Goal: Task Accomplishment & Management: Complete application form

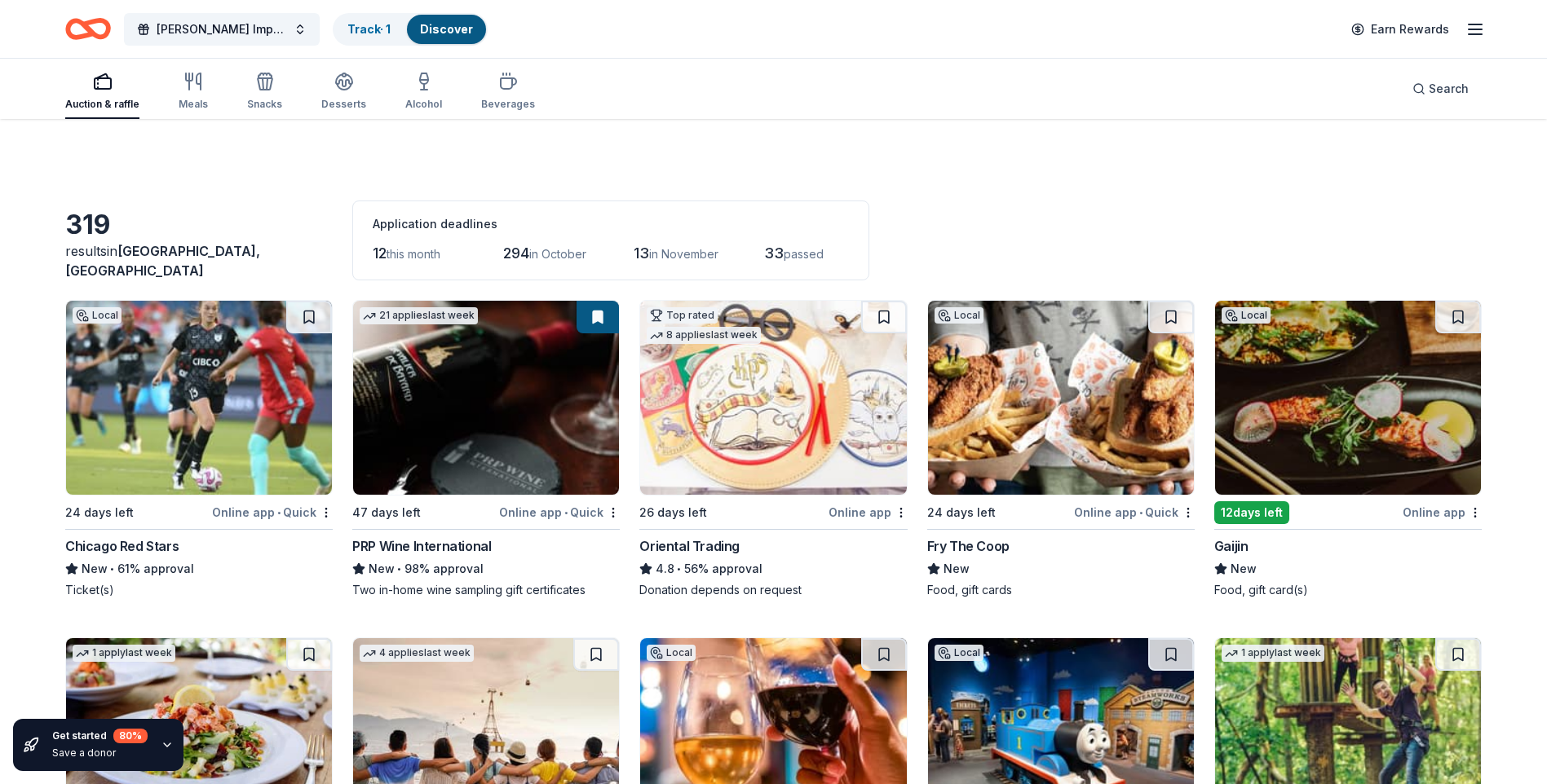
scroll to position [1549, 0]
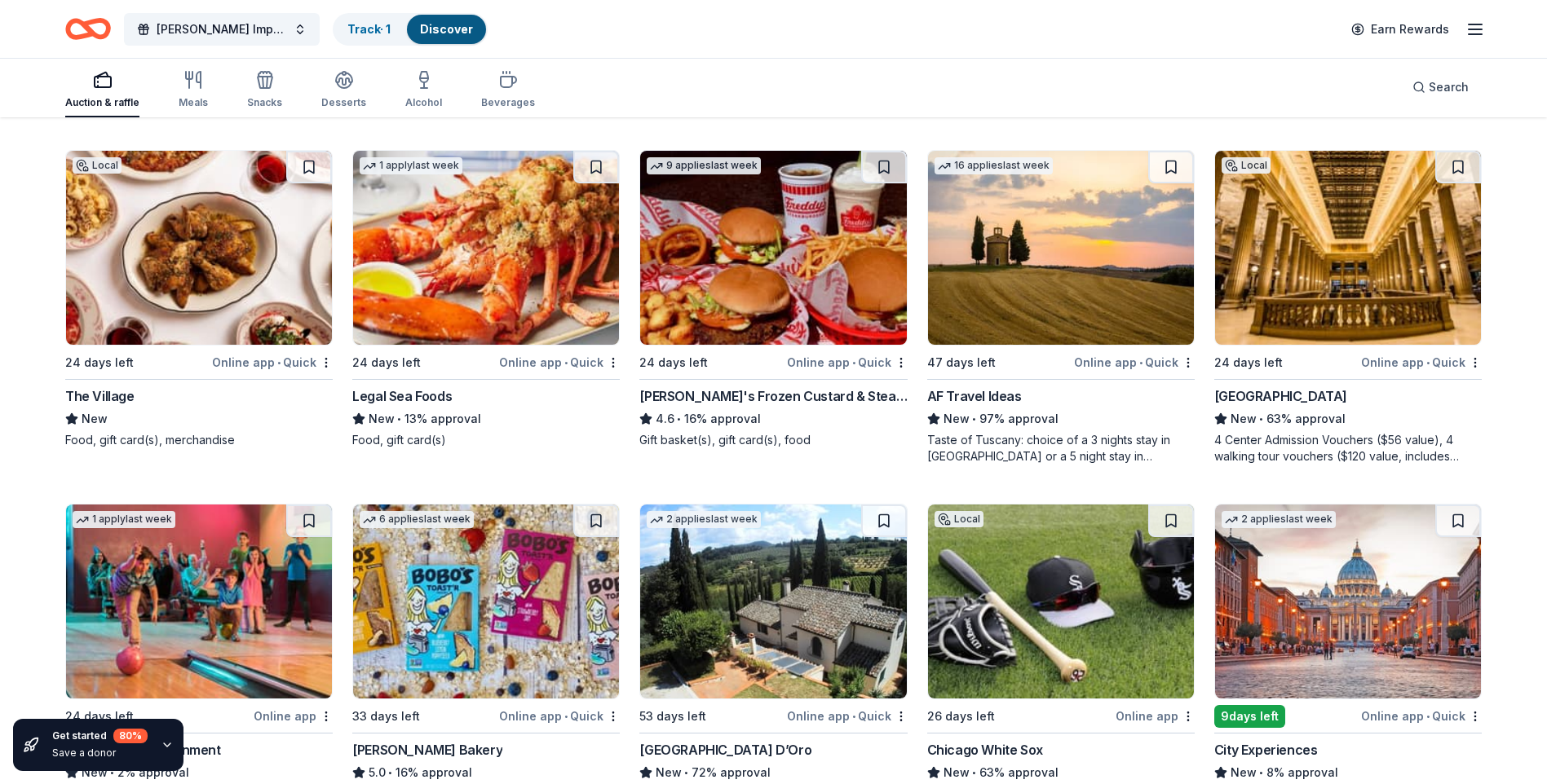
click at [442, 263] on img at bounding box center [486, 248] width 265 height 194
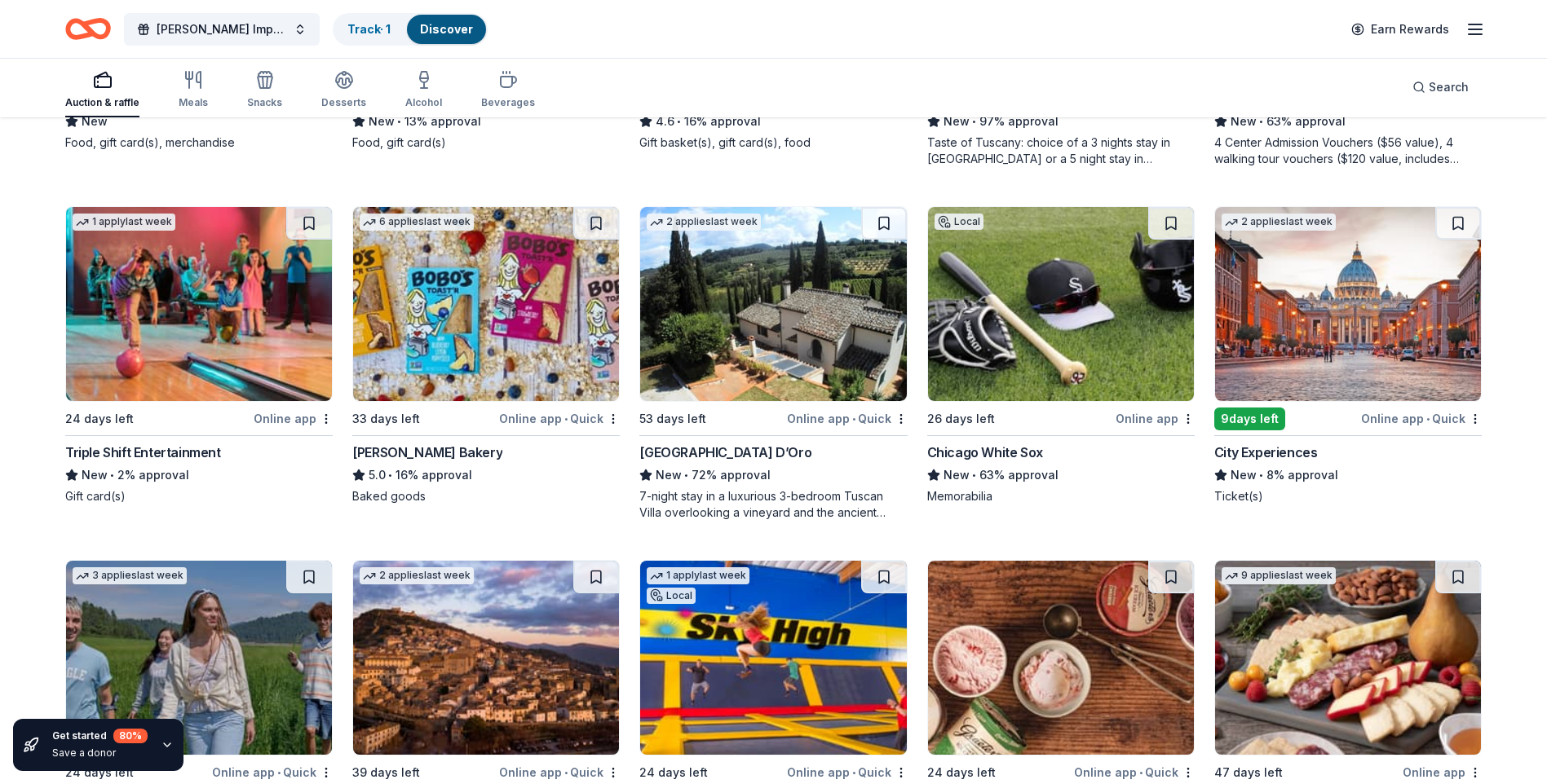
scroll to position [1875, 0]
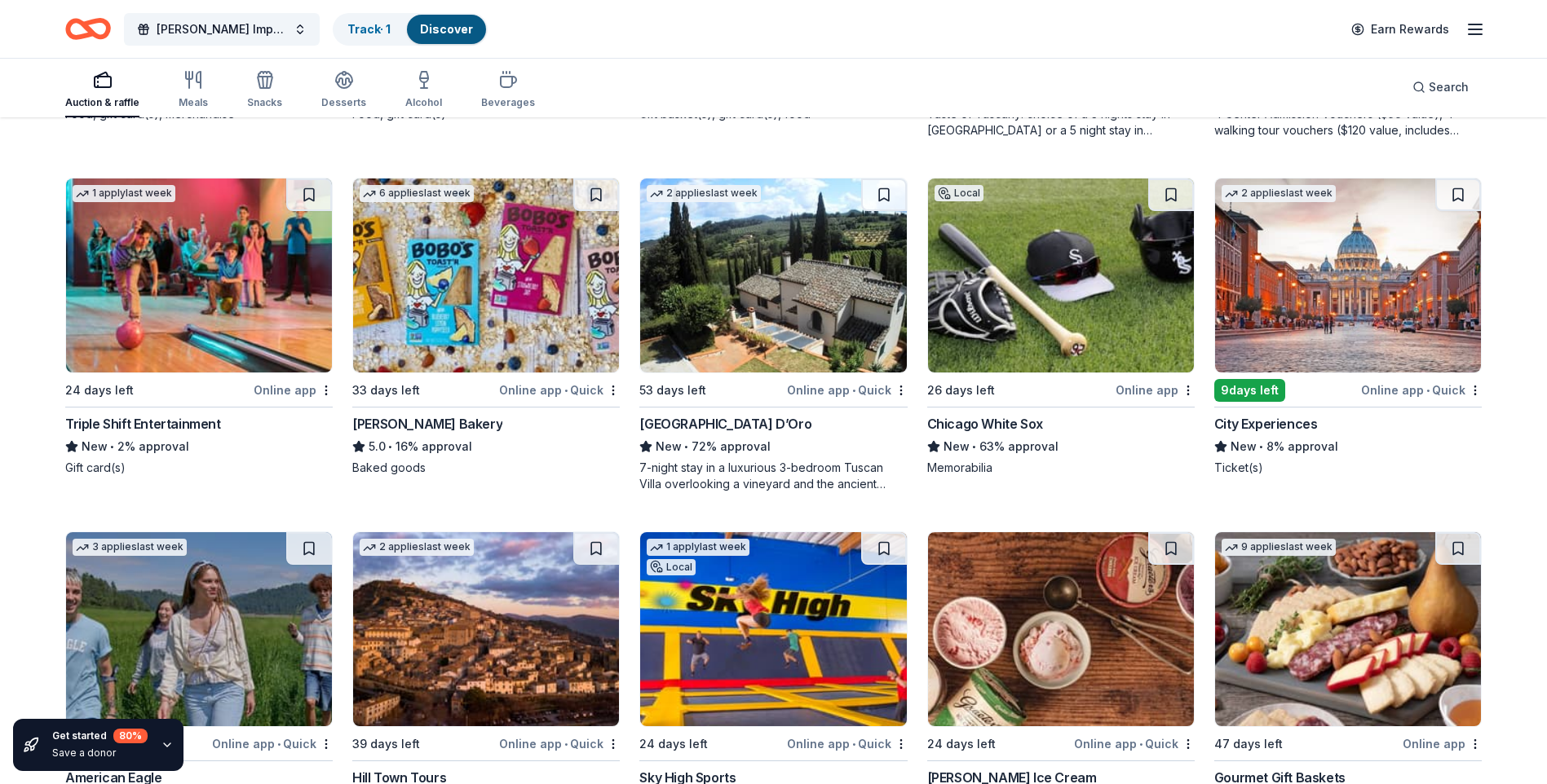
click at [1330, 312] on img at bounding box center [1348, 275] width 265 height 194
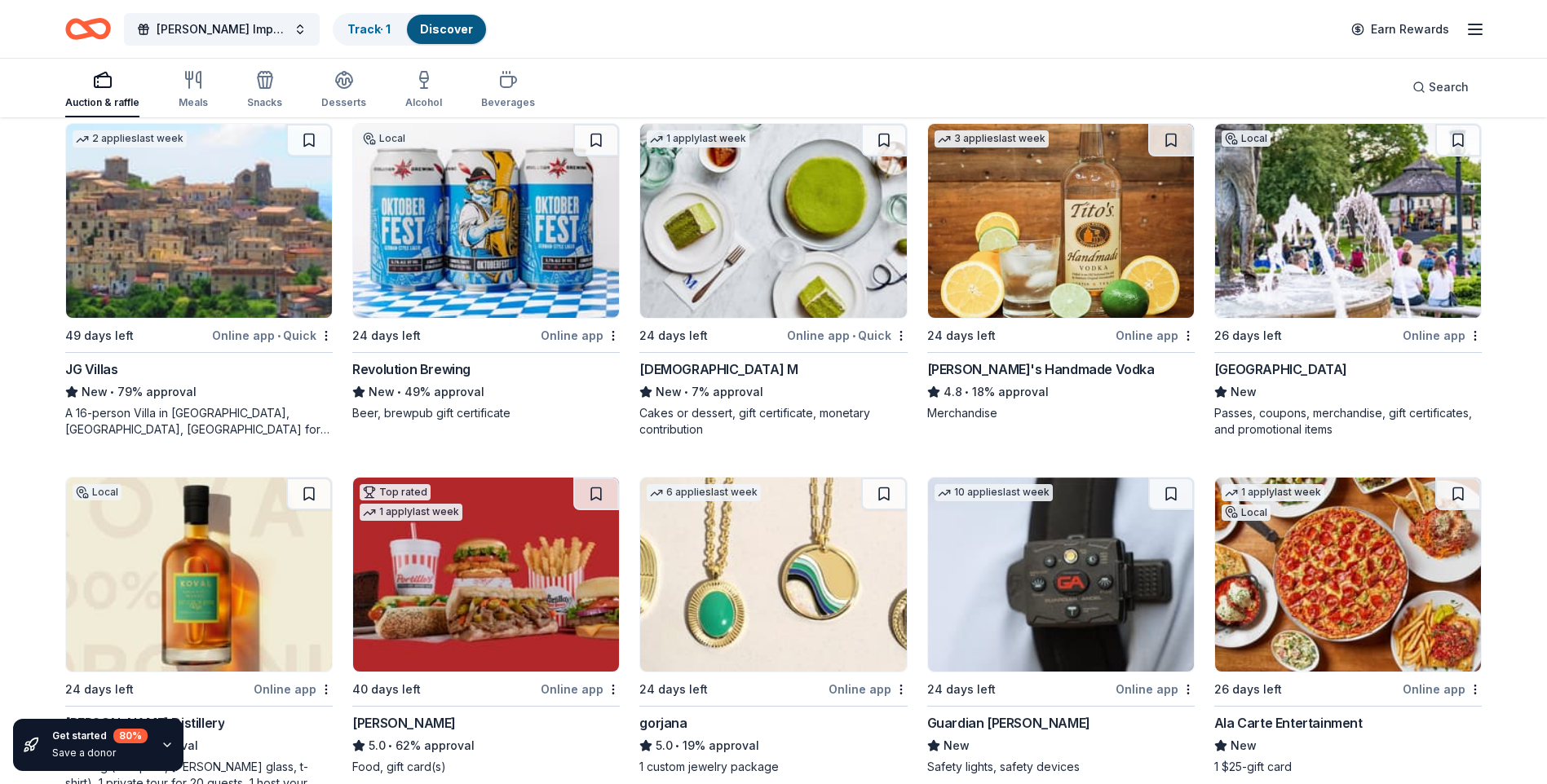
scroll to position [2666, 0]
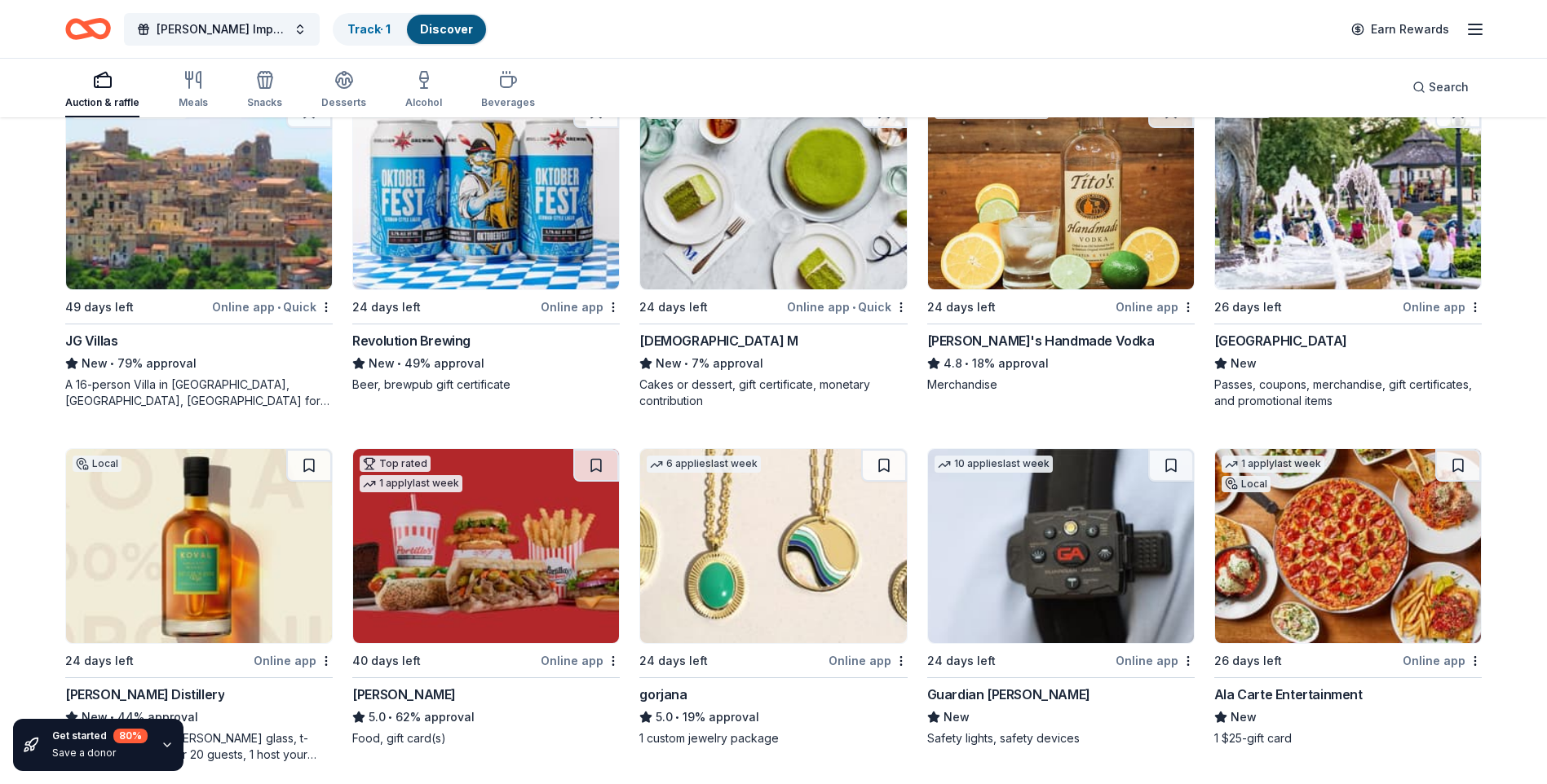
click at [405, 353] on div "Revolution Brewing New • 49% approval Beer, brewpub gift certificate" at bounding box center [486, 361] width 267 height 62
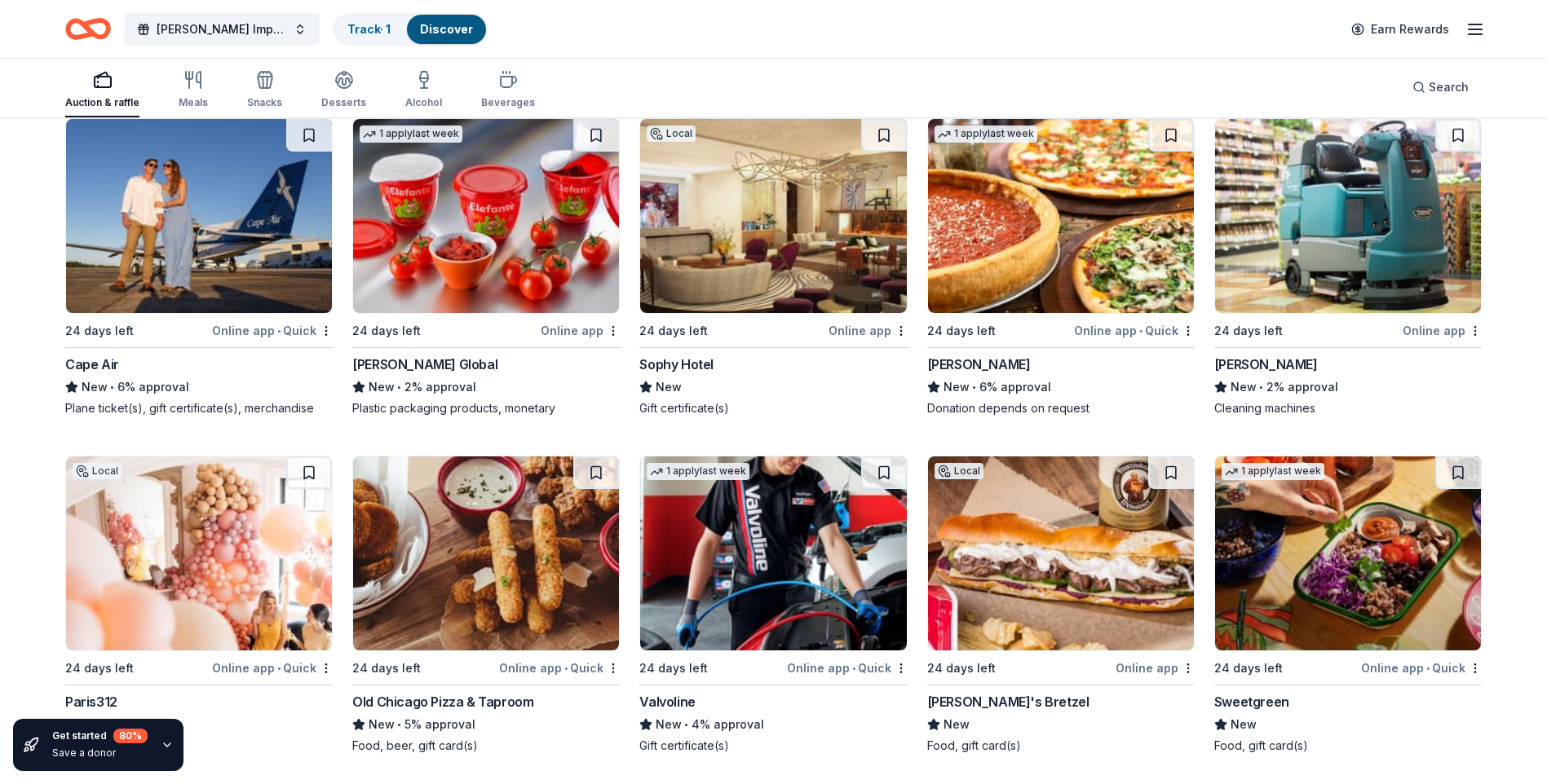
scroll to position [8555, 0]
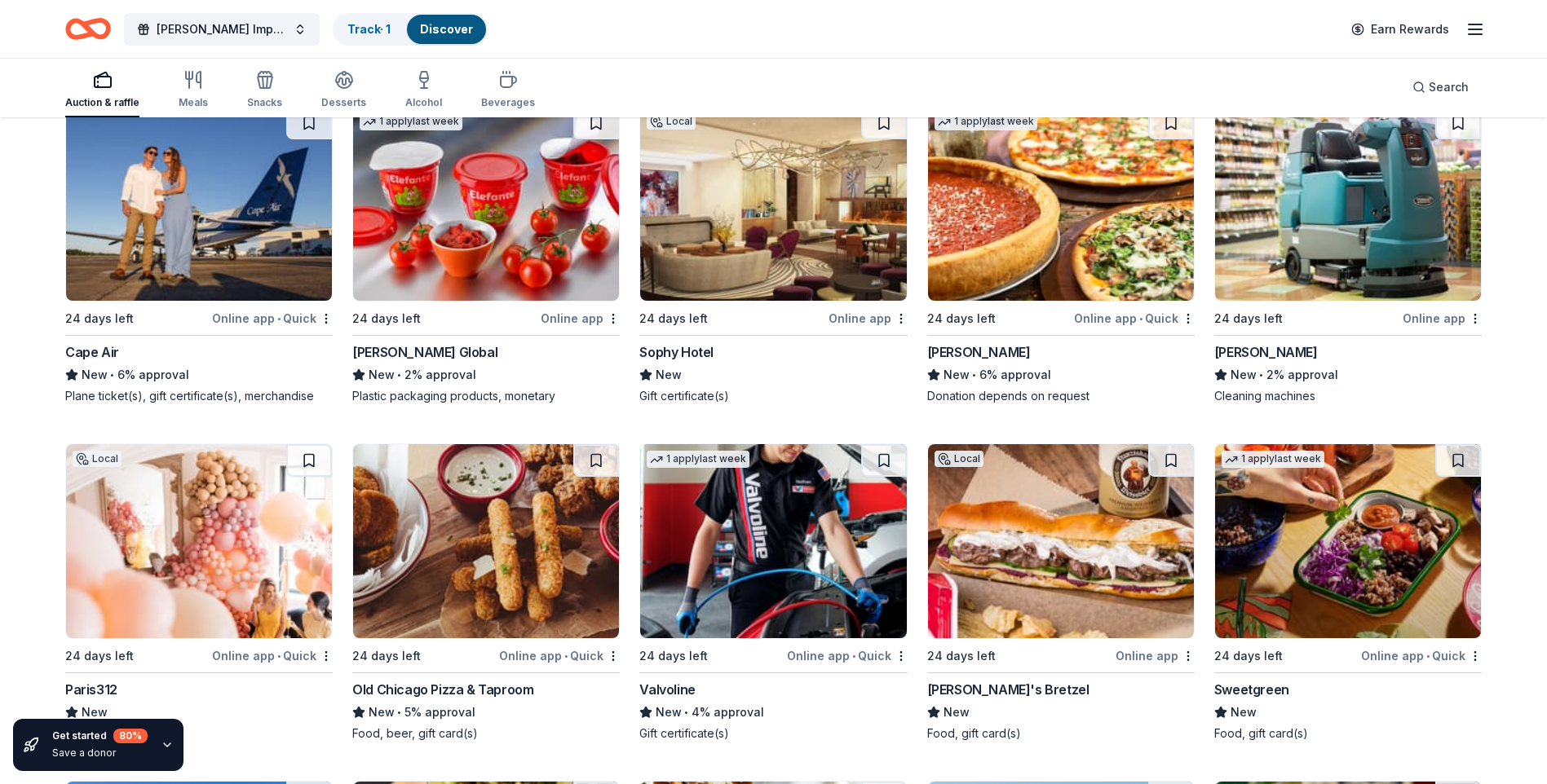
click at [1094, 247] on img at bounding box center [1061, 204] width 265 height 194
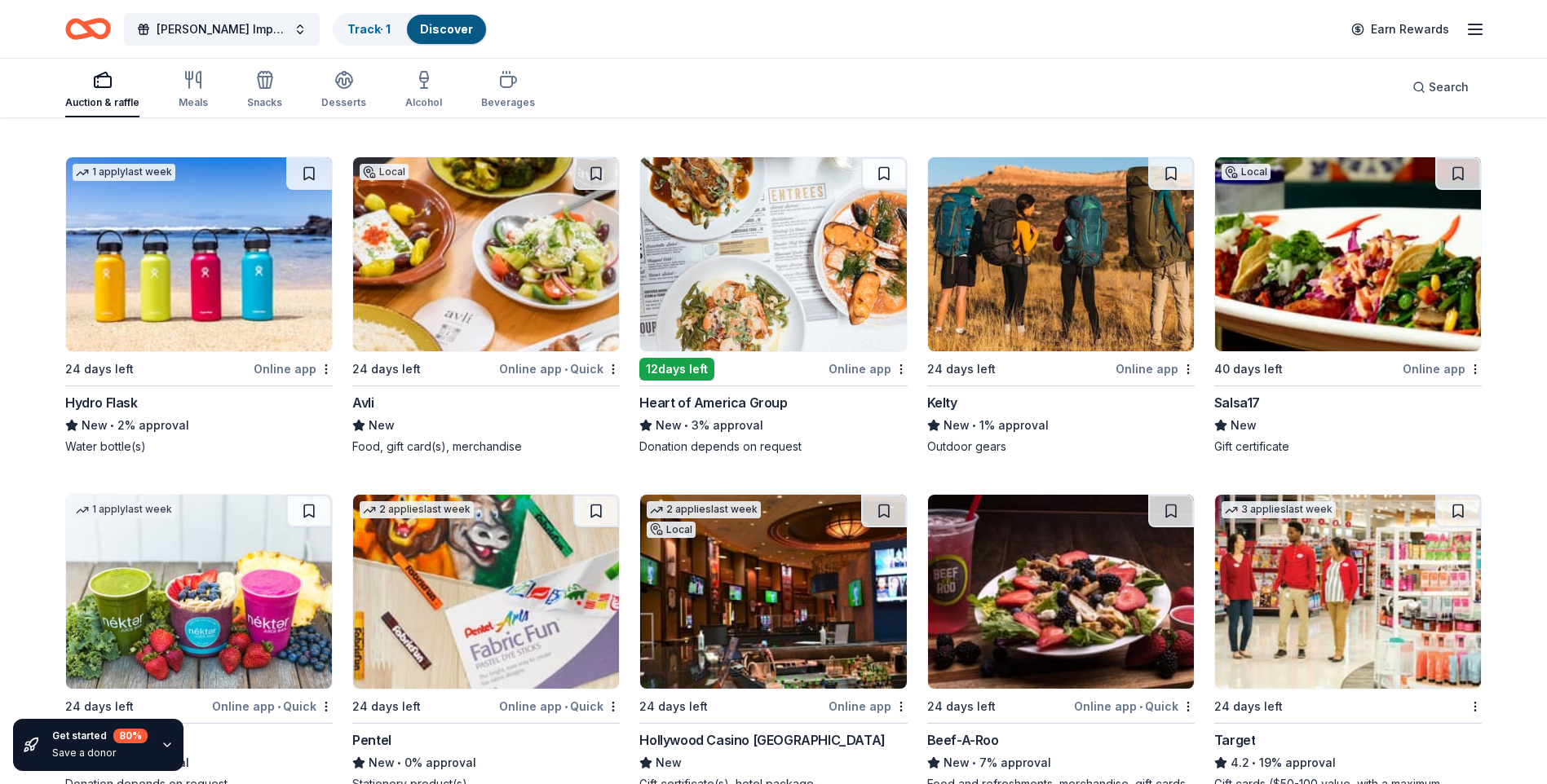
scroll to position [9289, 0]
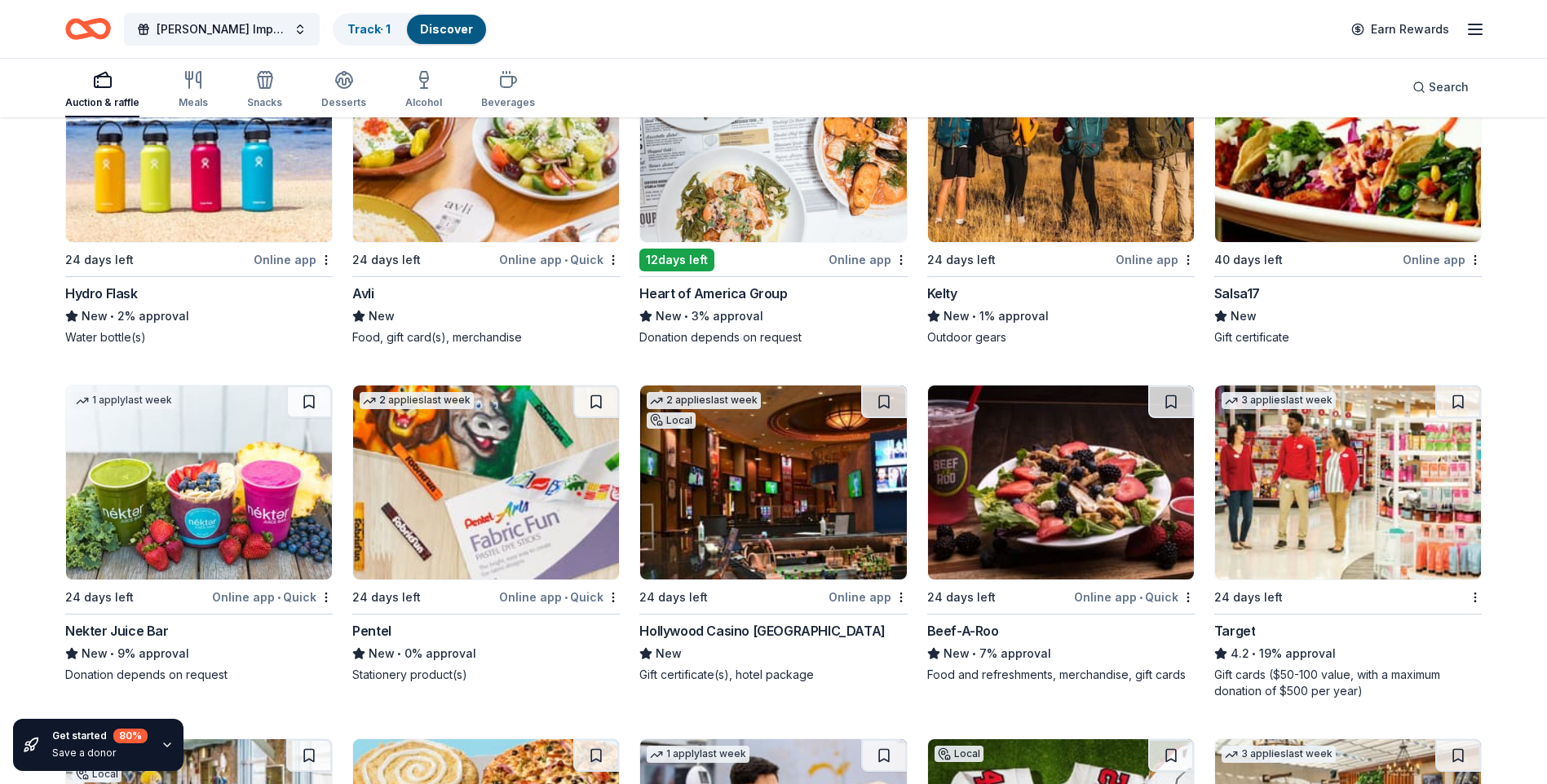
click at [1356, 198] on img at bounding box center [1348, 145] width 265 height 194
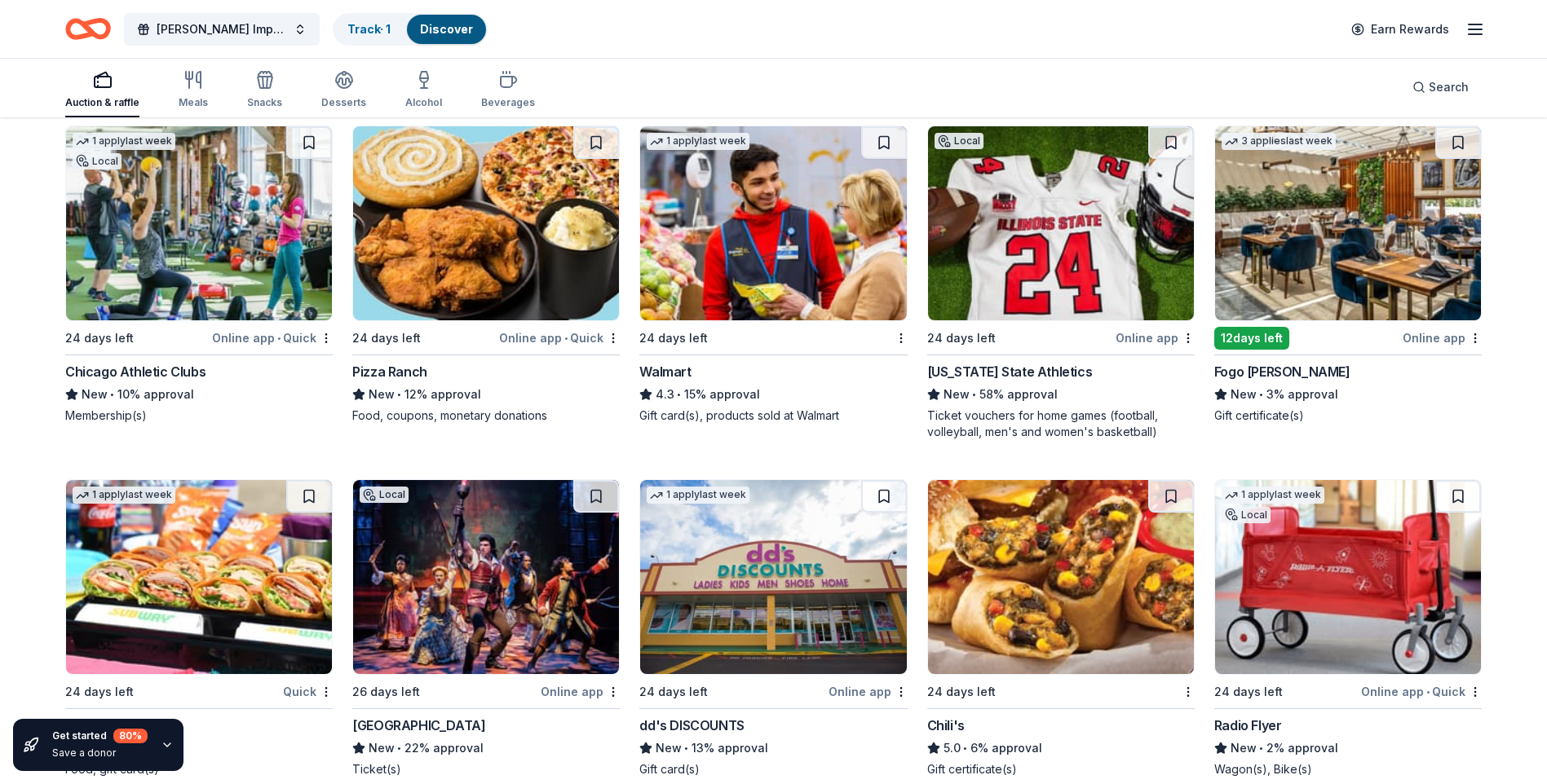
scroll to position [9941, 0]
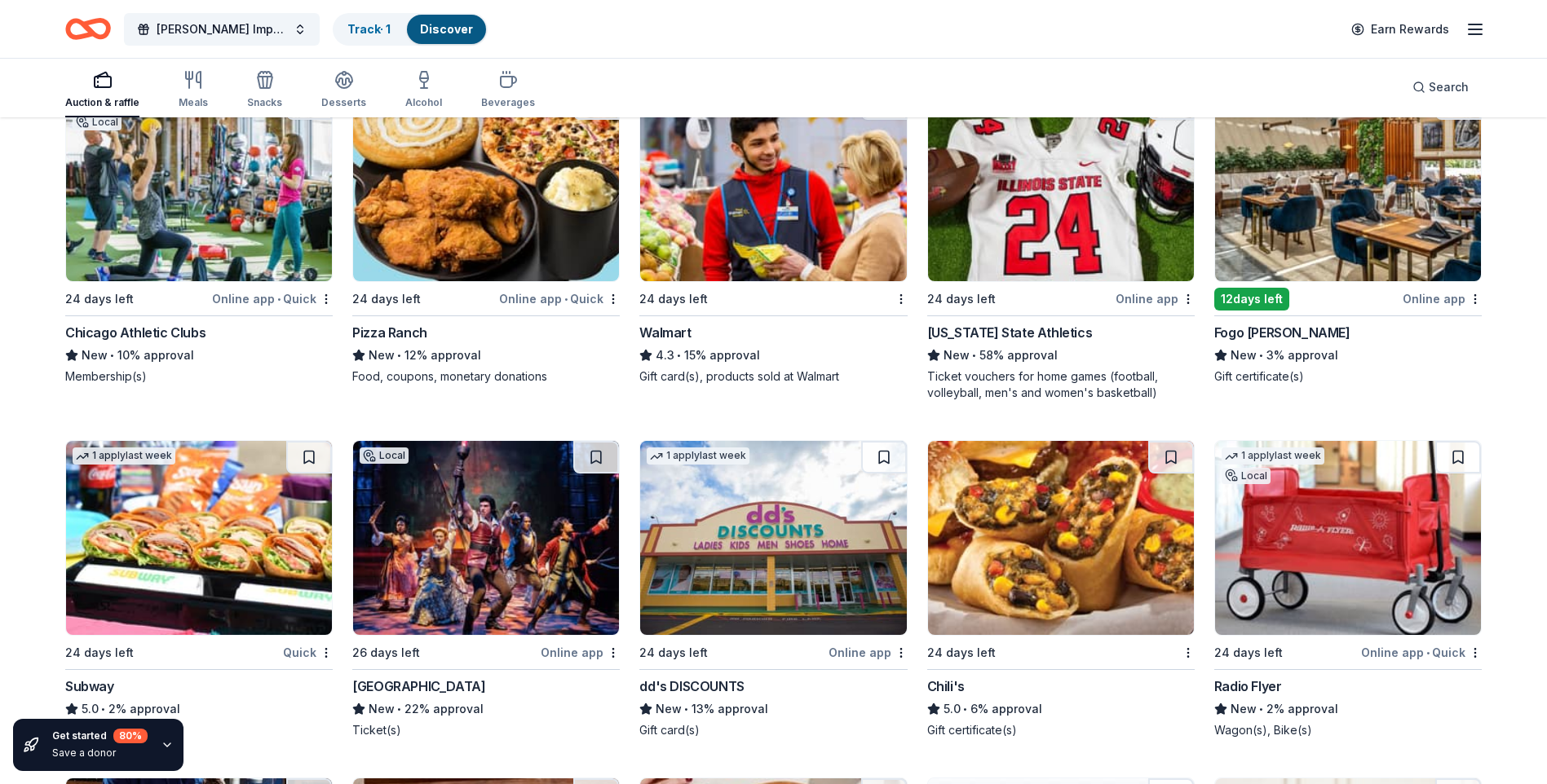
click at [1267, 343] on div "Fogo [PERSON_NAME]" at bounding box center [1283, 332] width 136 height 19
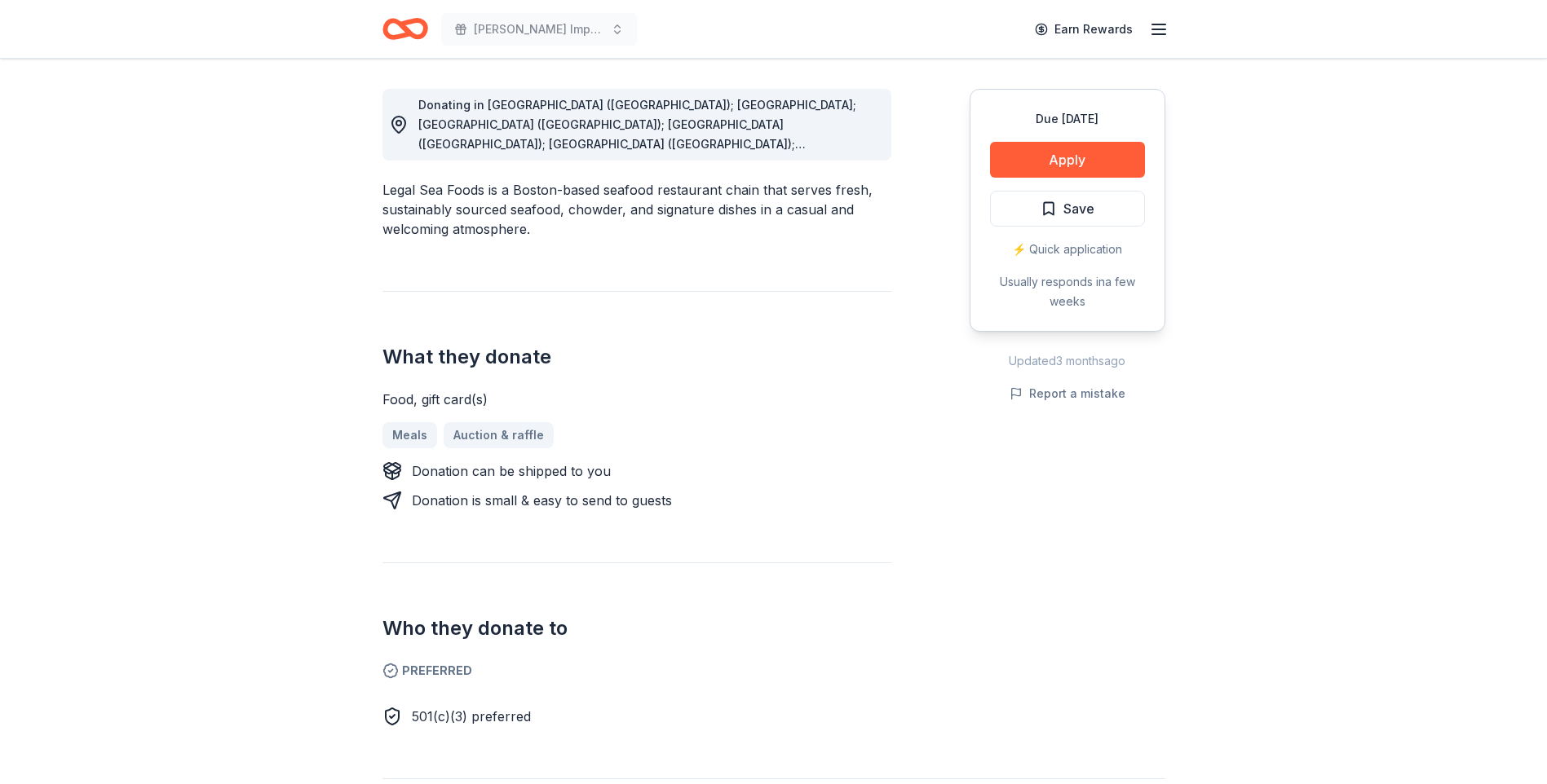
scroll to position [326, 0]
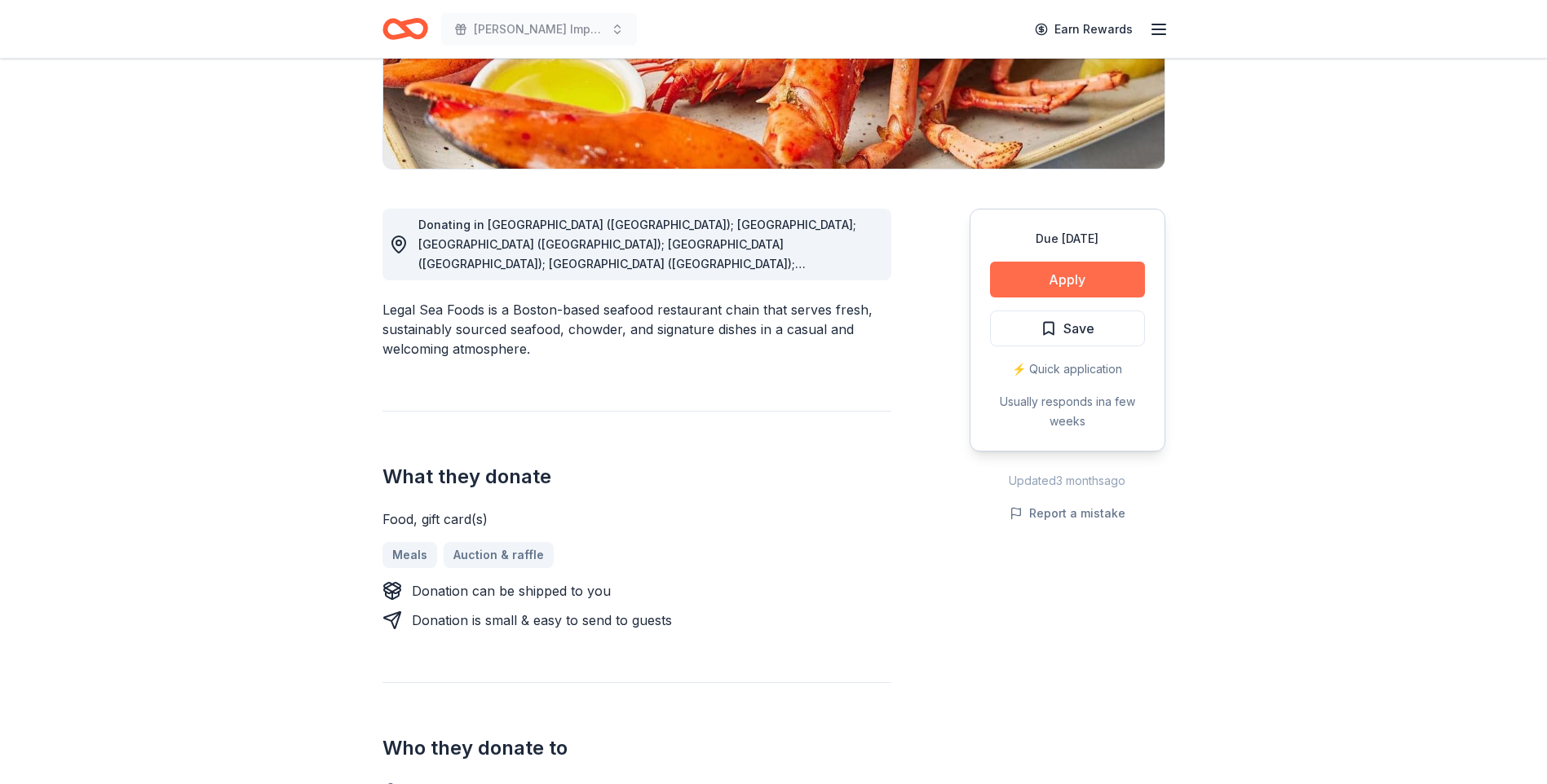
click at [1082, 276] on button "Apply" at bounding box center [1067, 279] width 155 height 36
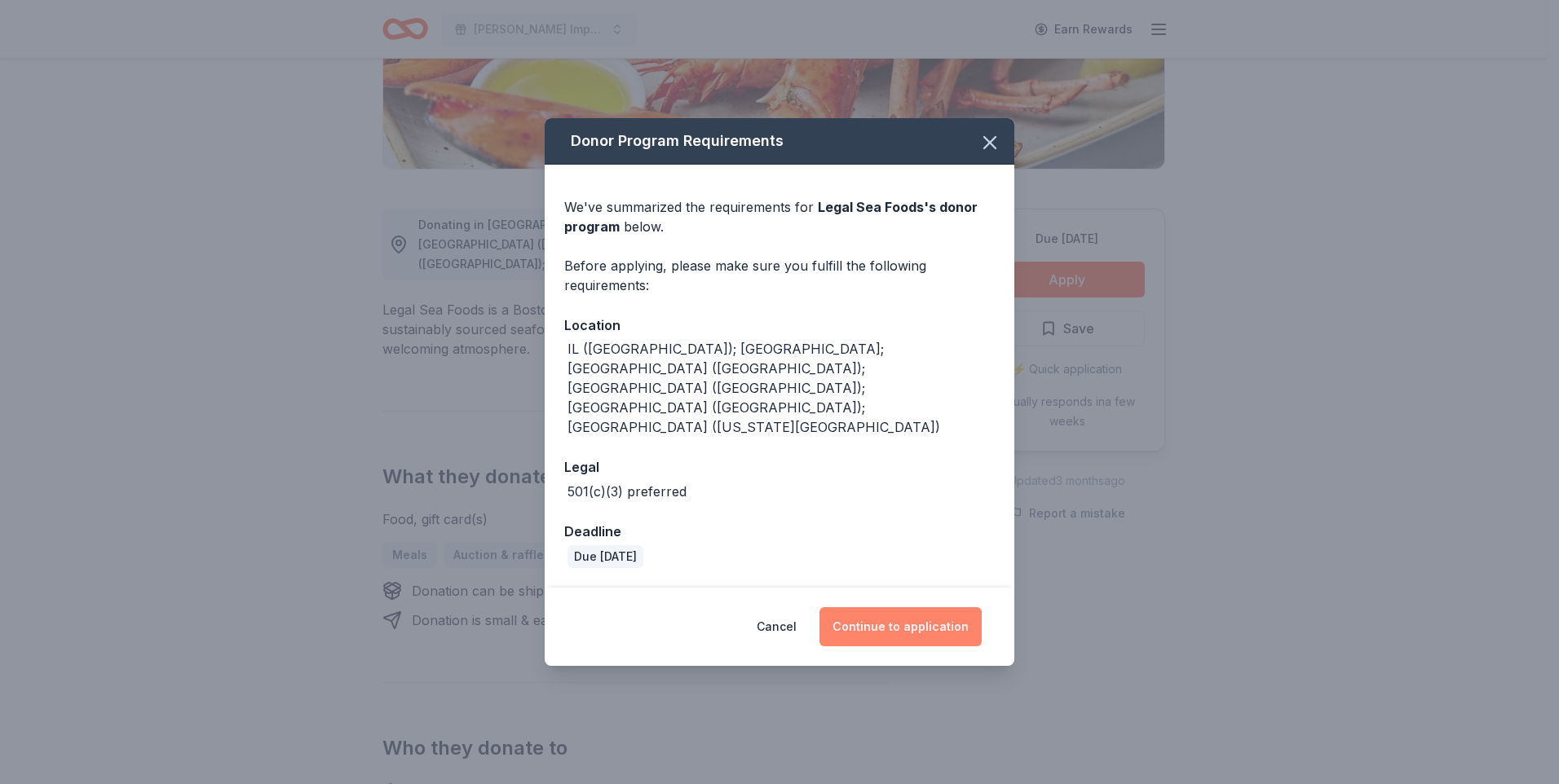
click at [932, 607] on button "Continue to application" at bounding box center [900, 626] width 162 height 39
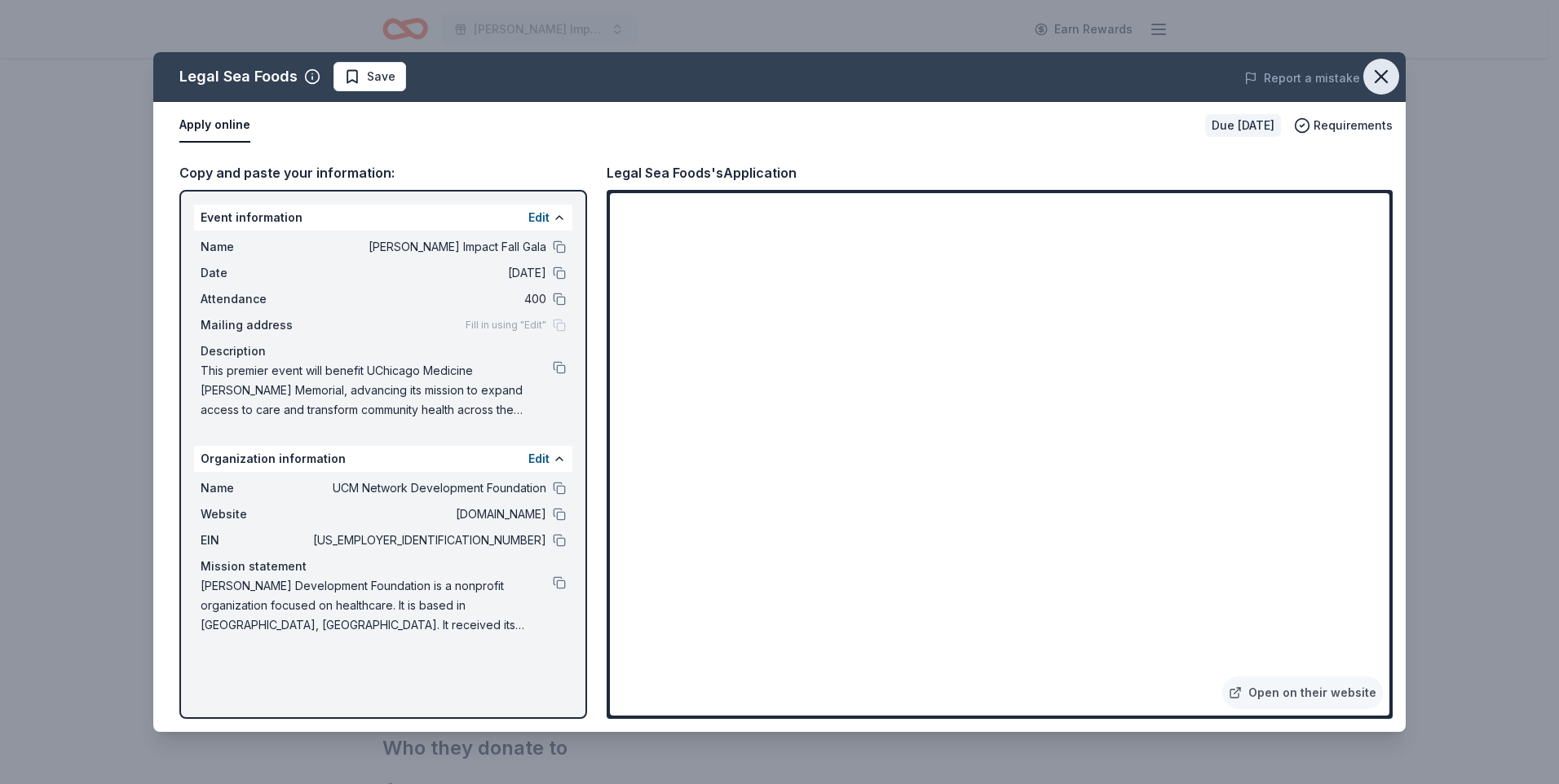
click at [1380, 67] on icon "button" at bounding box center [1381, 76] width 23 height 23
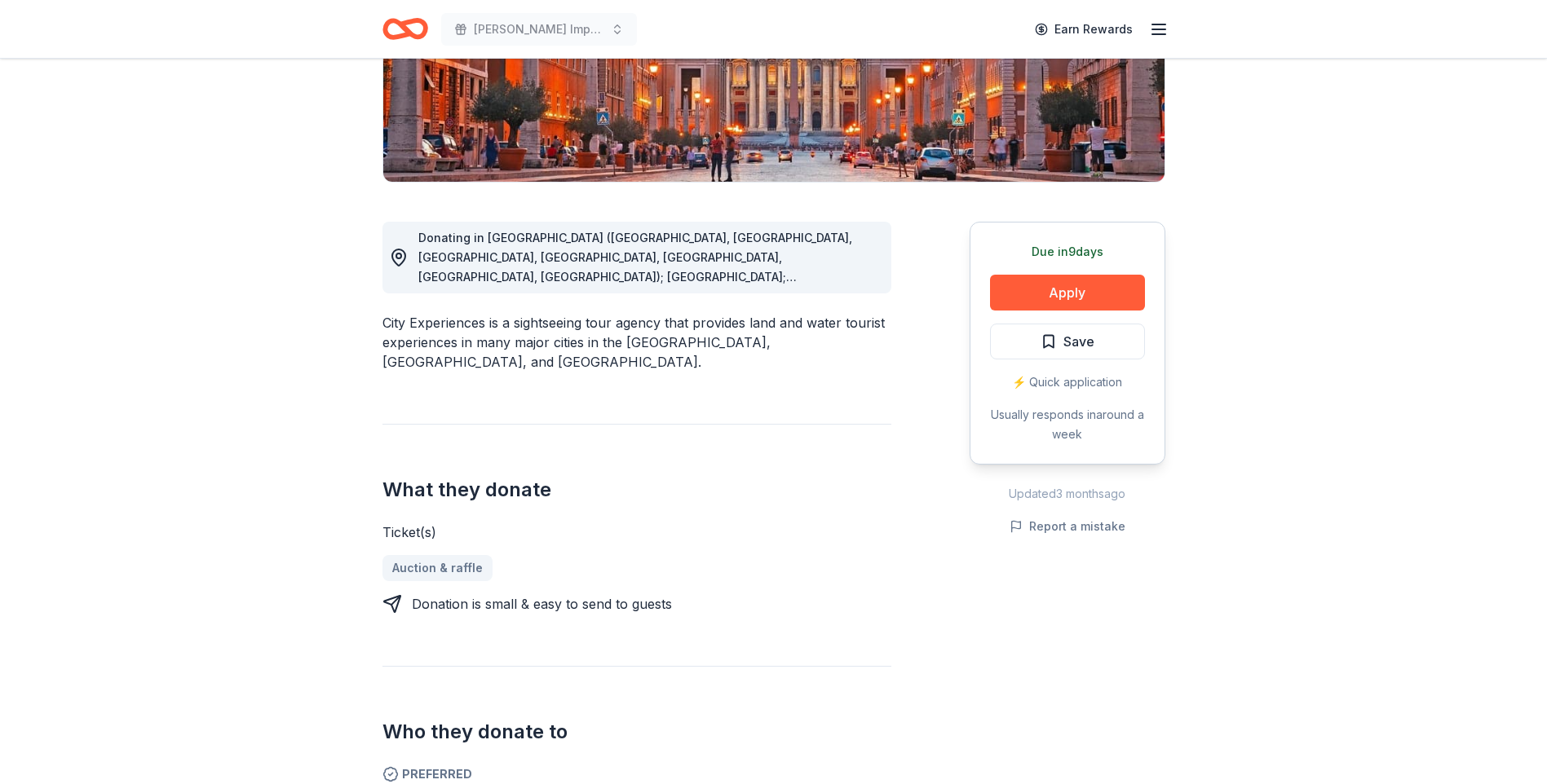
scroll to position [326, 0]
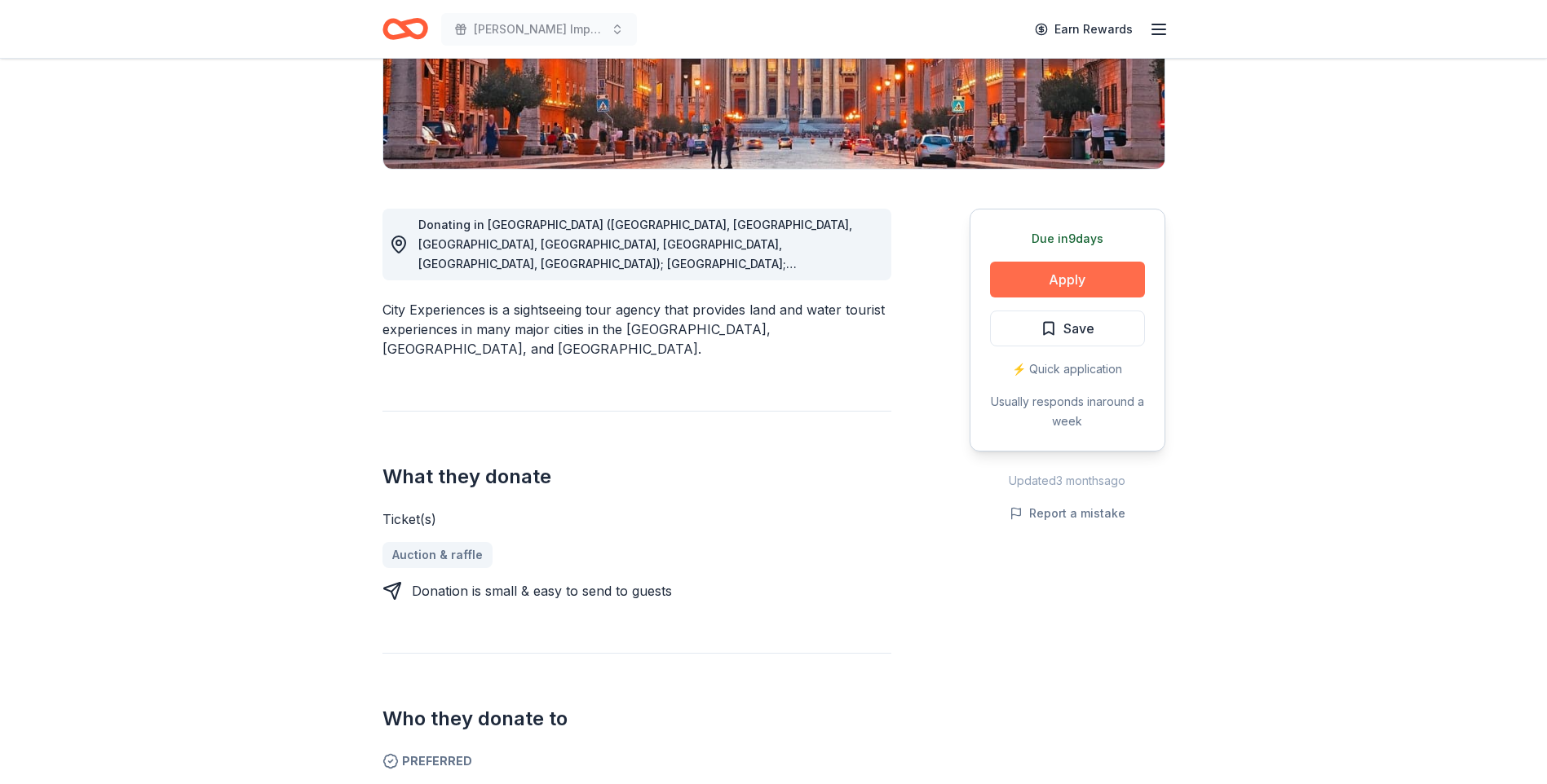
click at [1063, 287] on button "Apply" at bounding box center [1067, 279] width 155 height 36
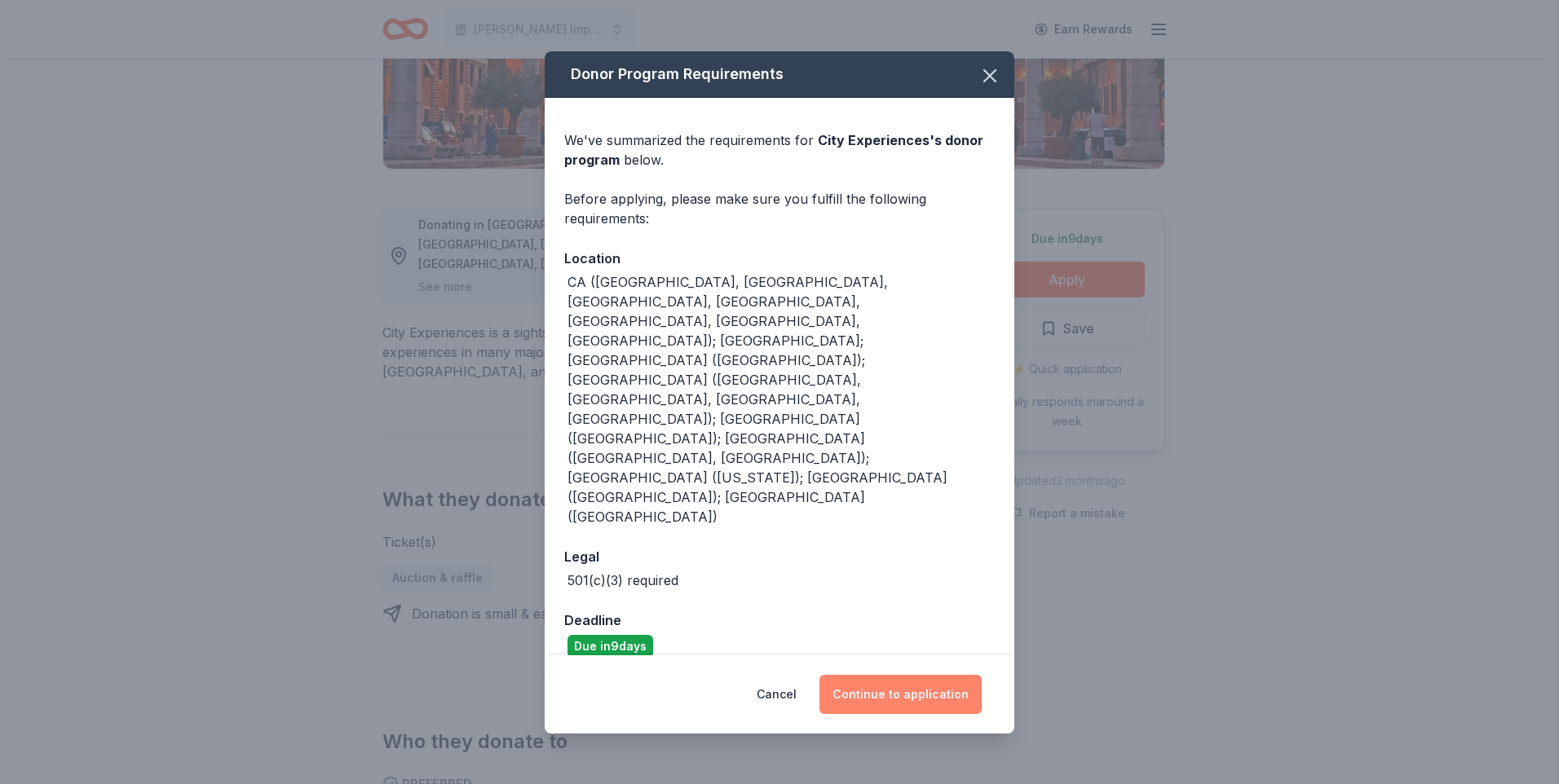
click at [891, 675] on button "Continue to application" at bounding box center [900, 695] width 162 height 39
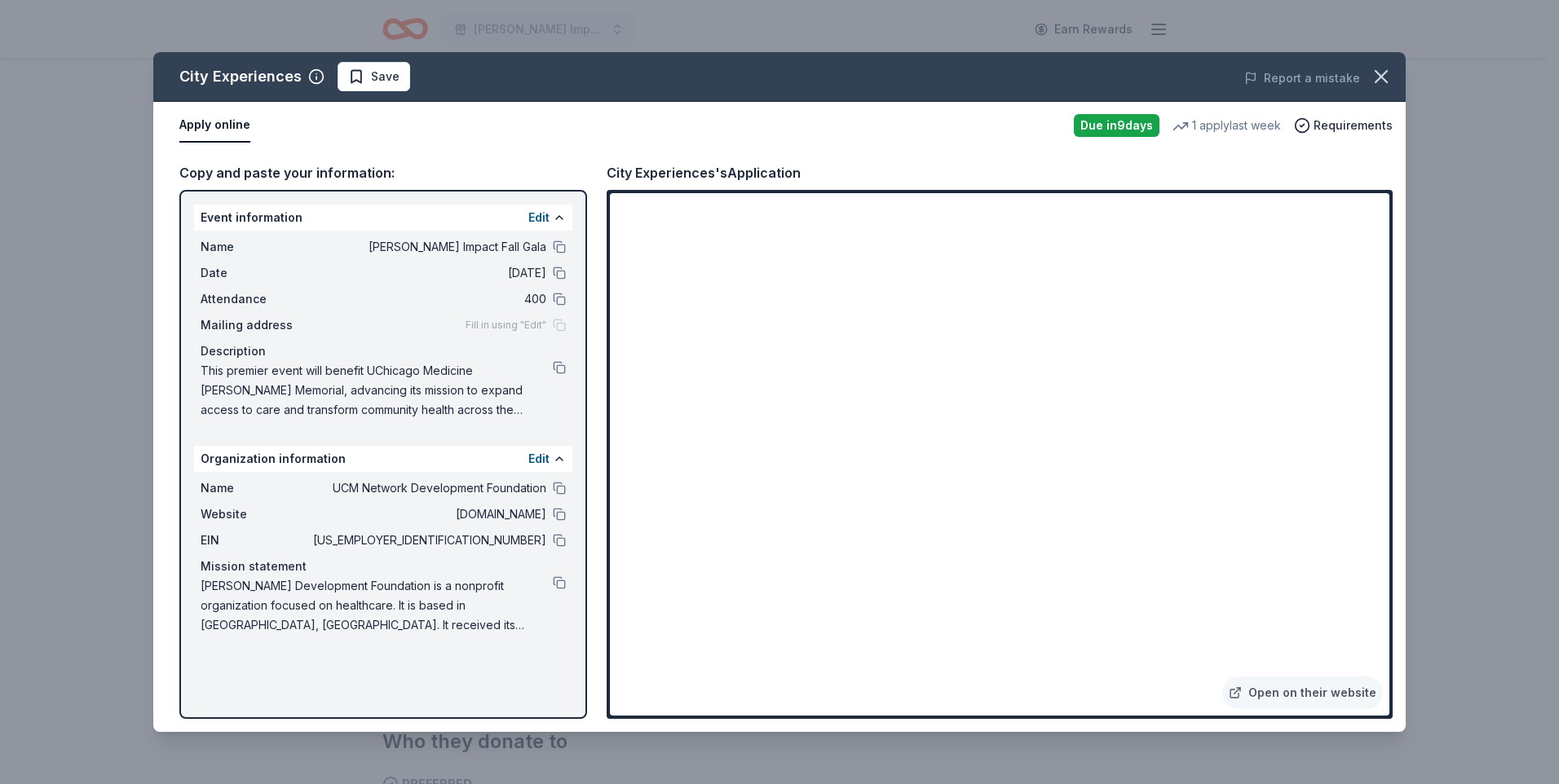
click at [1396, 65] on span at bounding box center [1381, 76] width 36 height 36
click at [1382, 75] on icon "button" at bounding box center [1381, 76] width 11 height 11
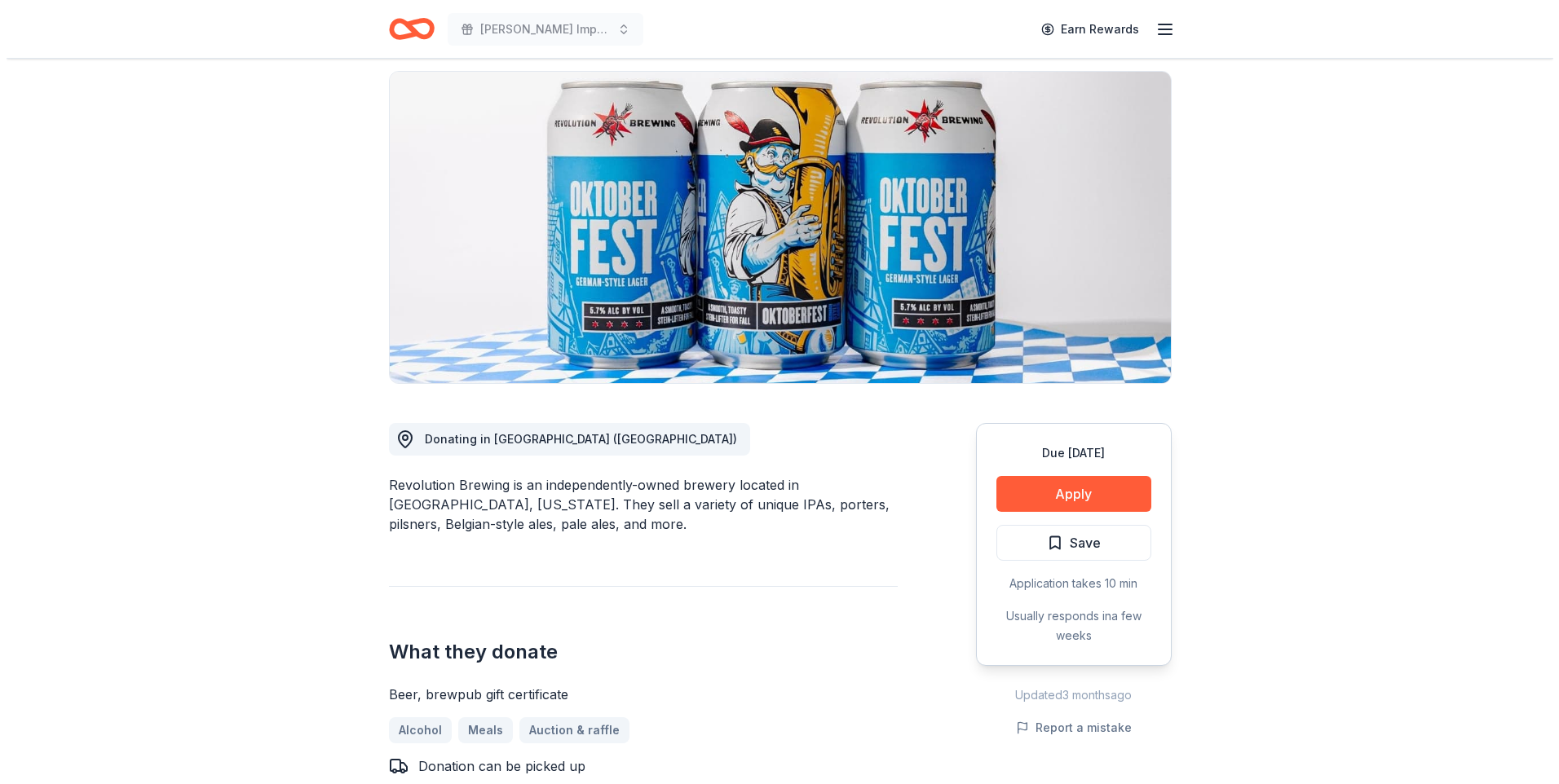
scroll to position [163, 0]
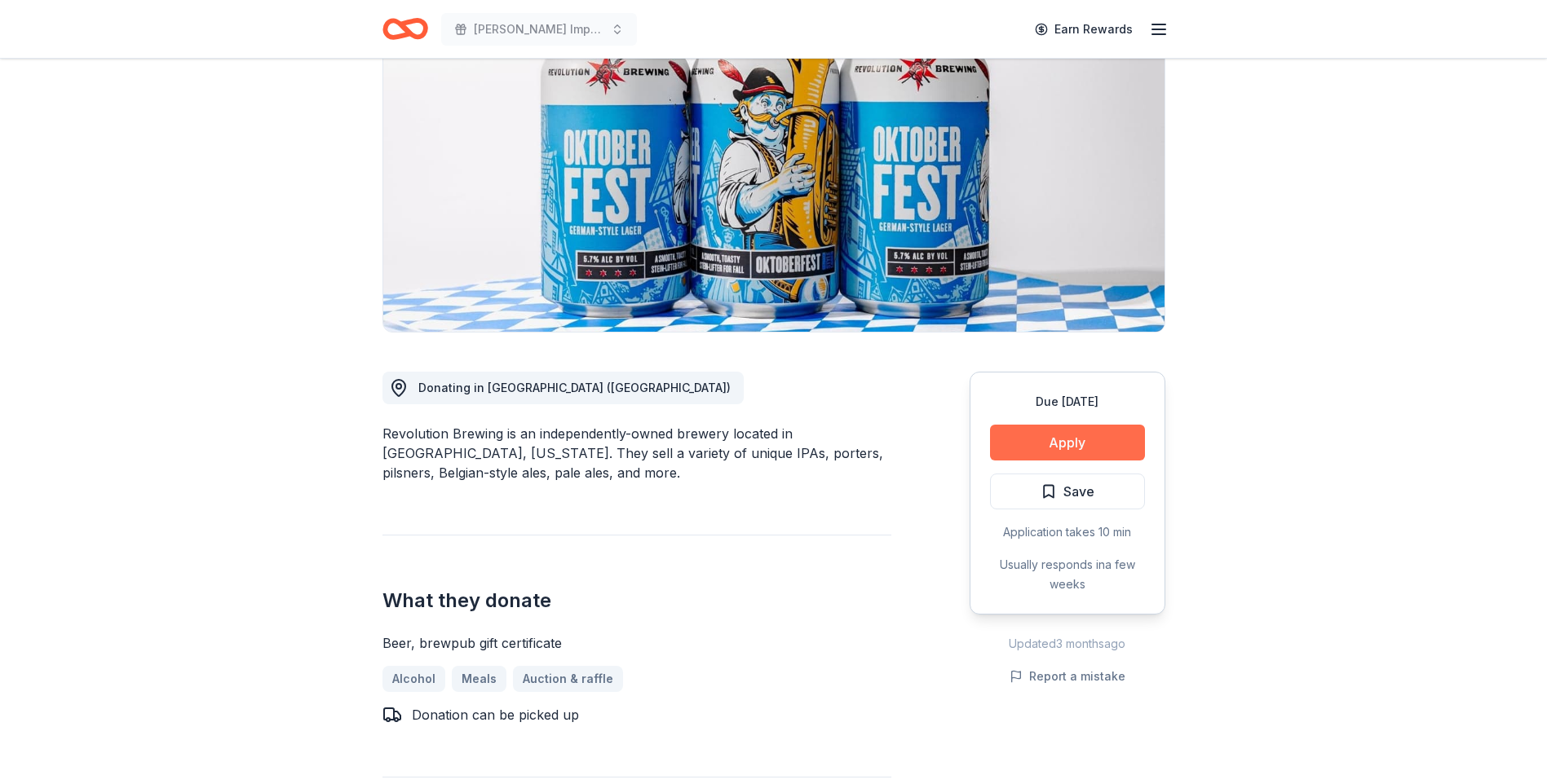
click at [1066, 451] on button "Apply" at bounding box center [1067, 442] width 155 height 36
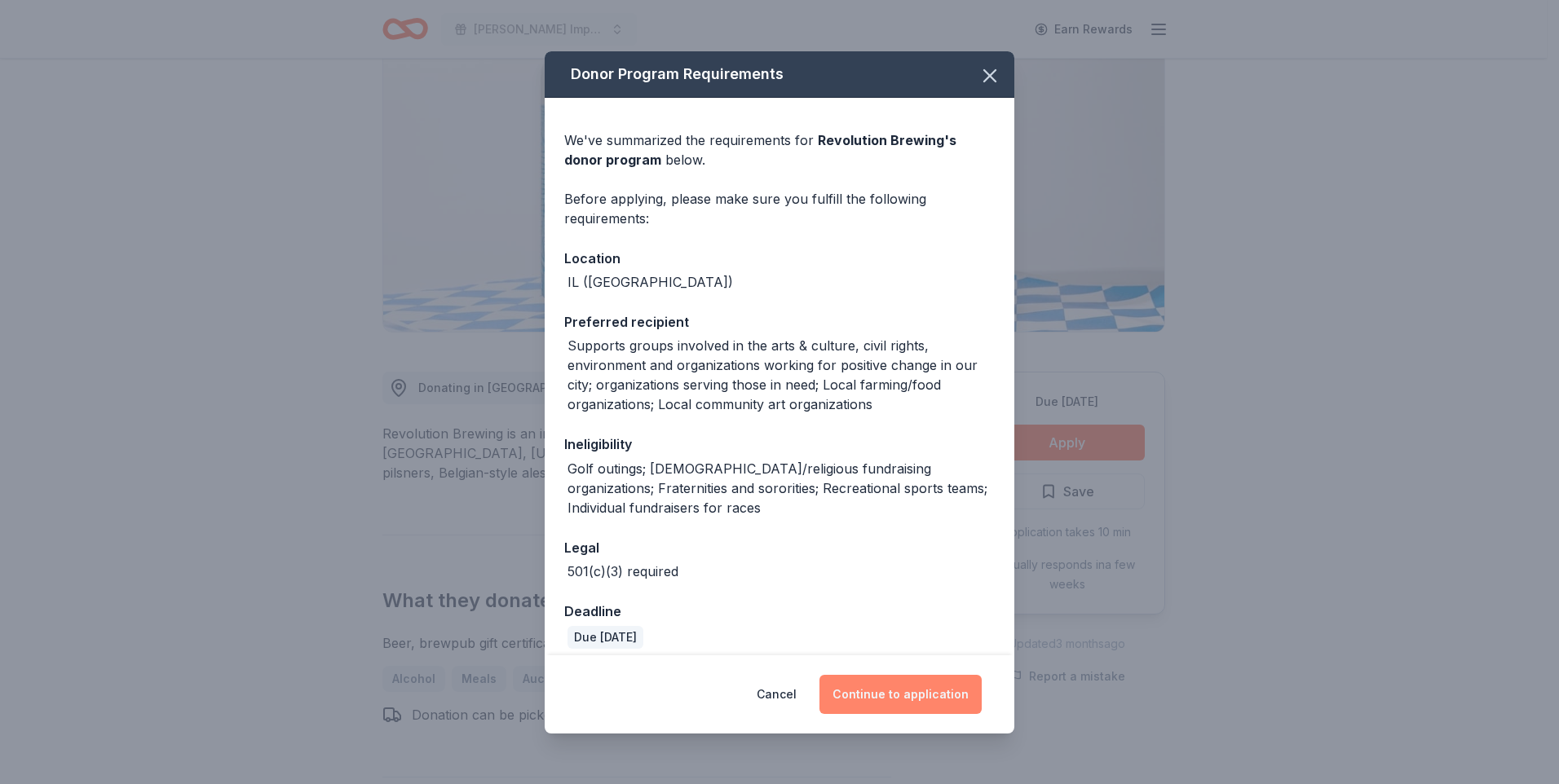
click at [958, 694] on button "Continue to application" at bounding box center [900, 695] width 162 height 39
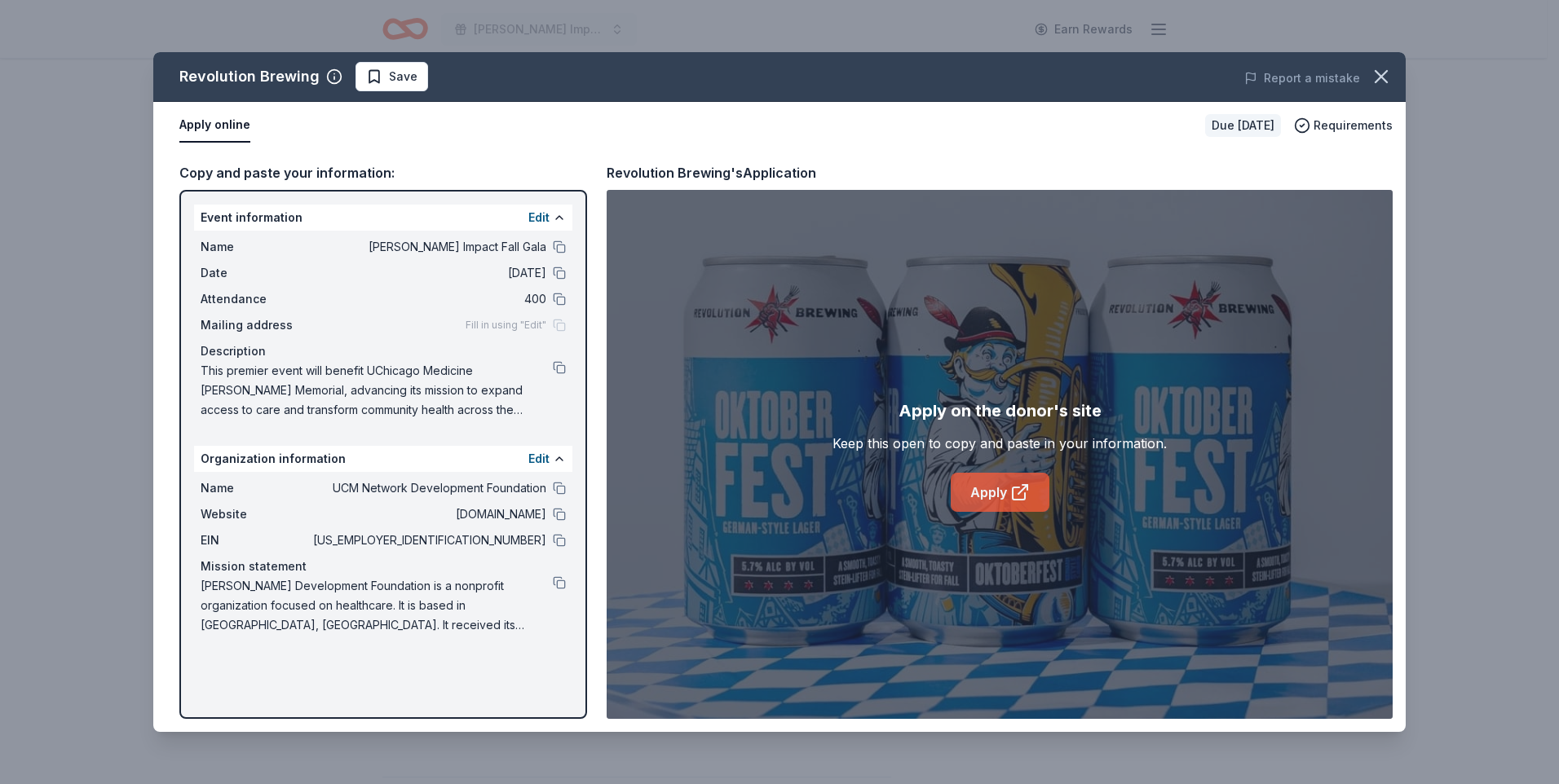
click at [1007, 480] on link "Apply" at bounding box center [1000, 492] width 99 height 39
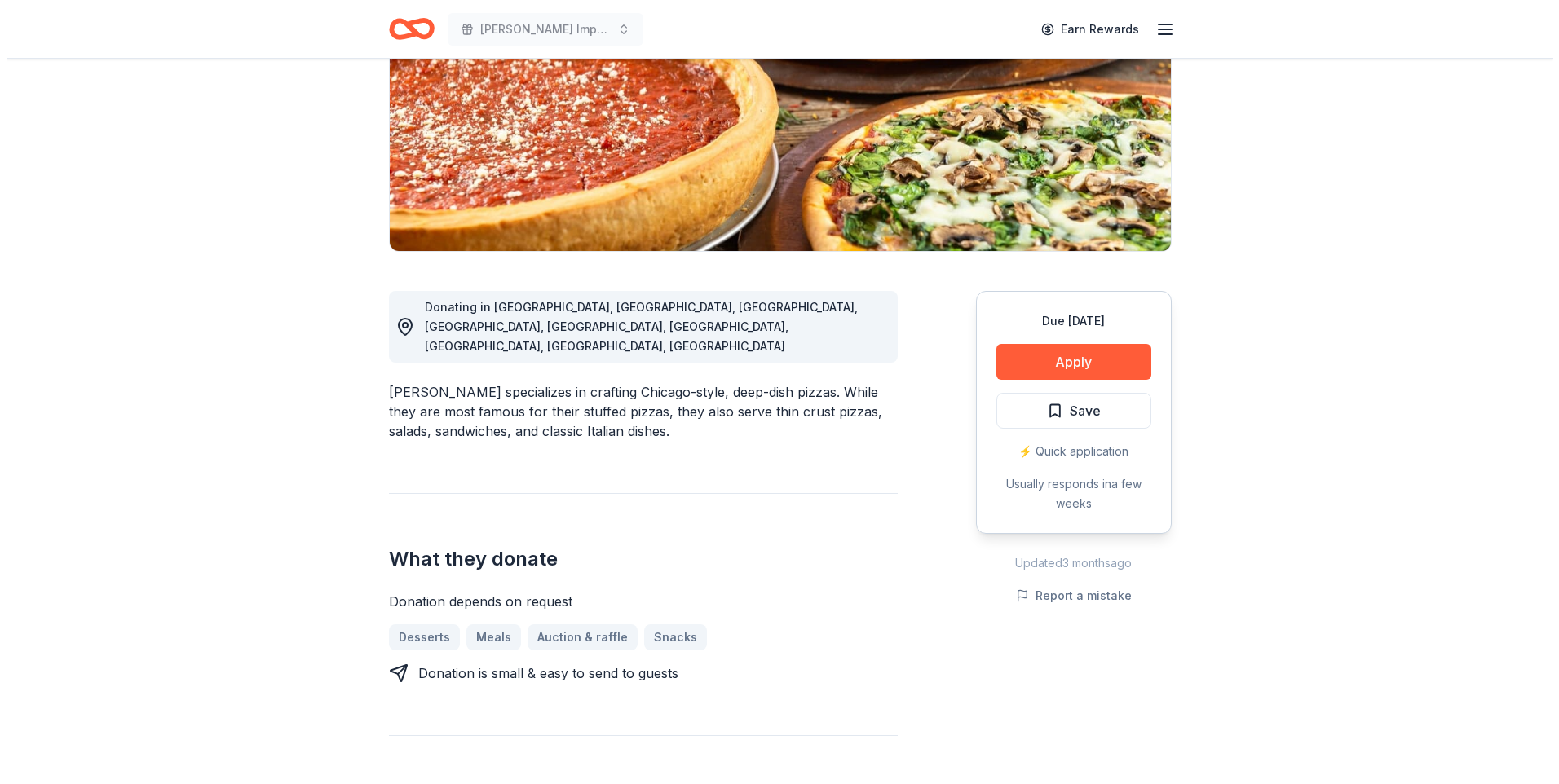
scroll to position [244, 0]
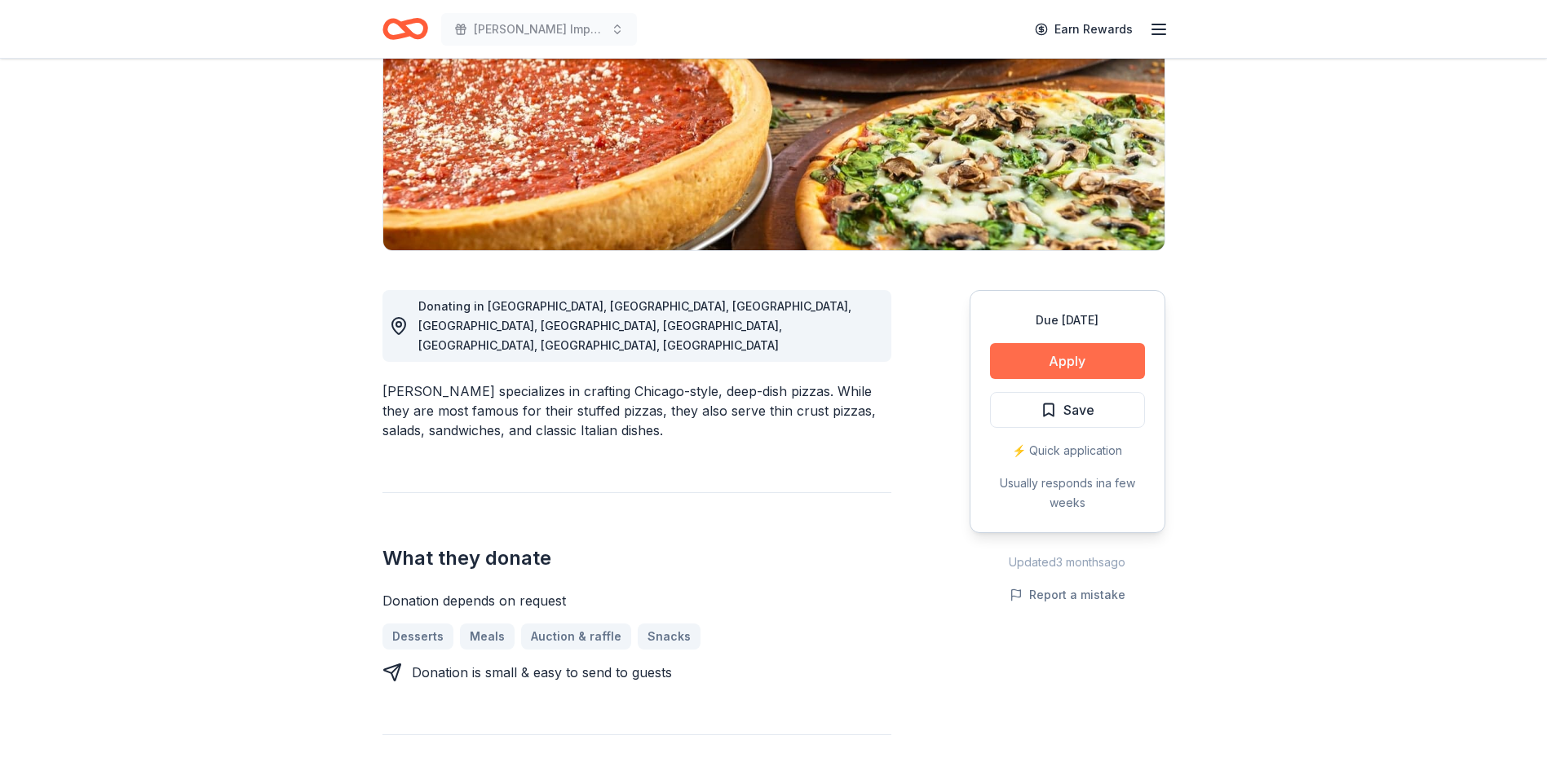
click at [1062, 357] on button "Apply" at bounding box center [1067, 361] width 155 height 36
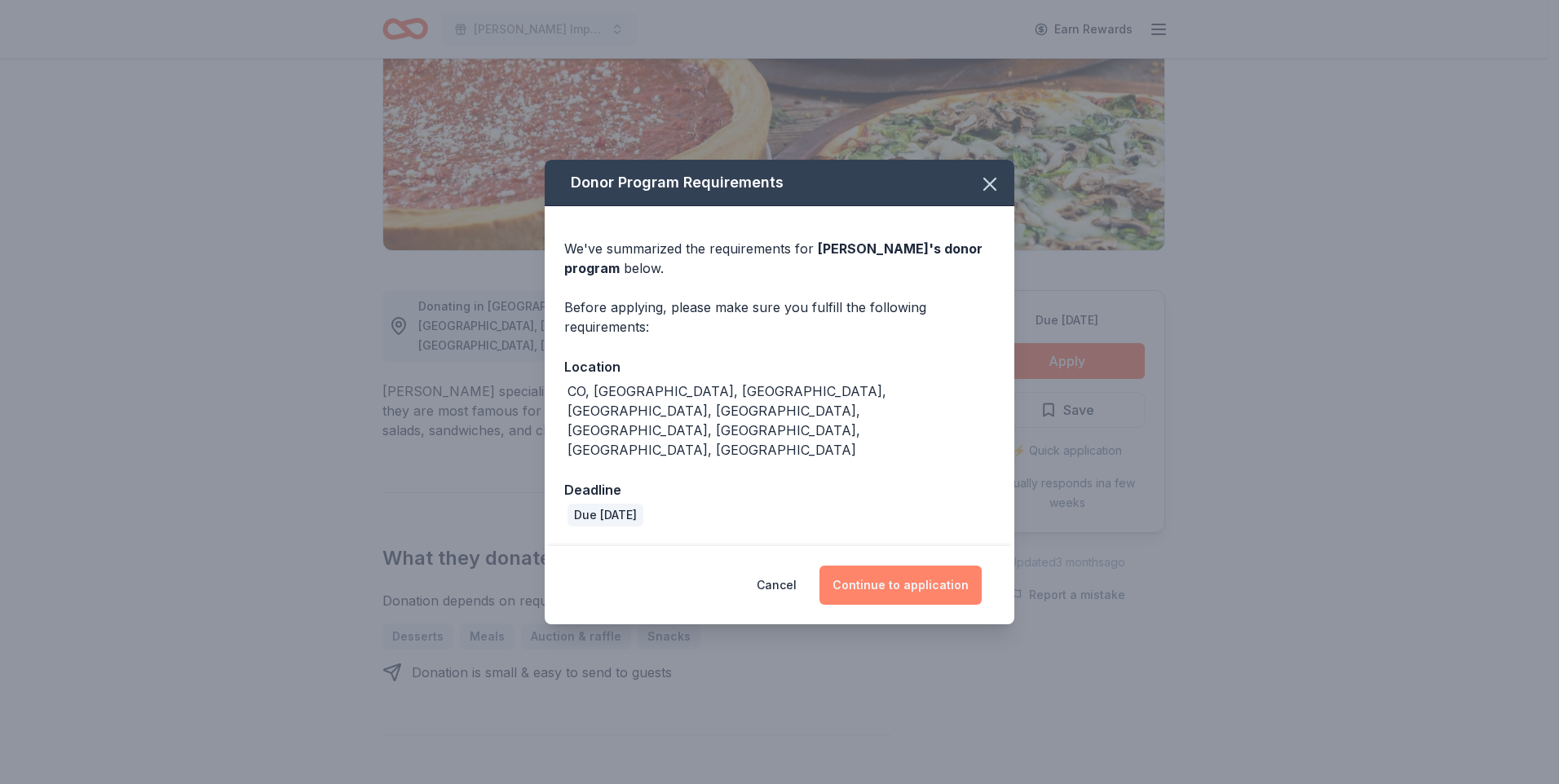
click at [889, 566] on button "Continue to application" at bounding box center [900, 585] width 162 height 39
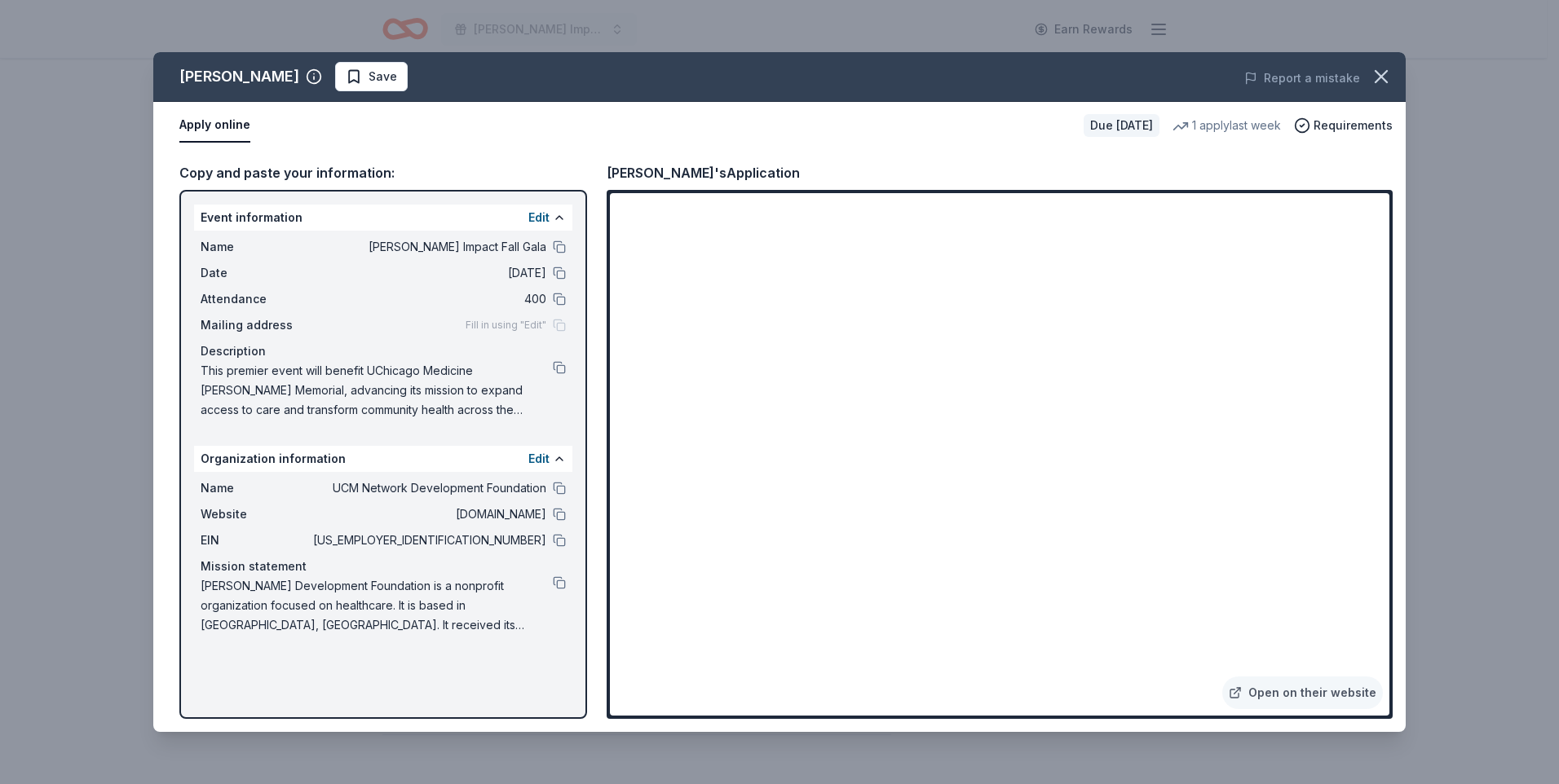
click at [492, 575] on div "Mission statement" at bounding box center [383, 566] width 365 height 19
click at [1375, 88] on button "button" at bounding box center [1381, 76] width 36 height 36
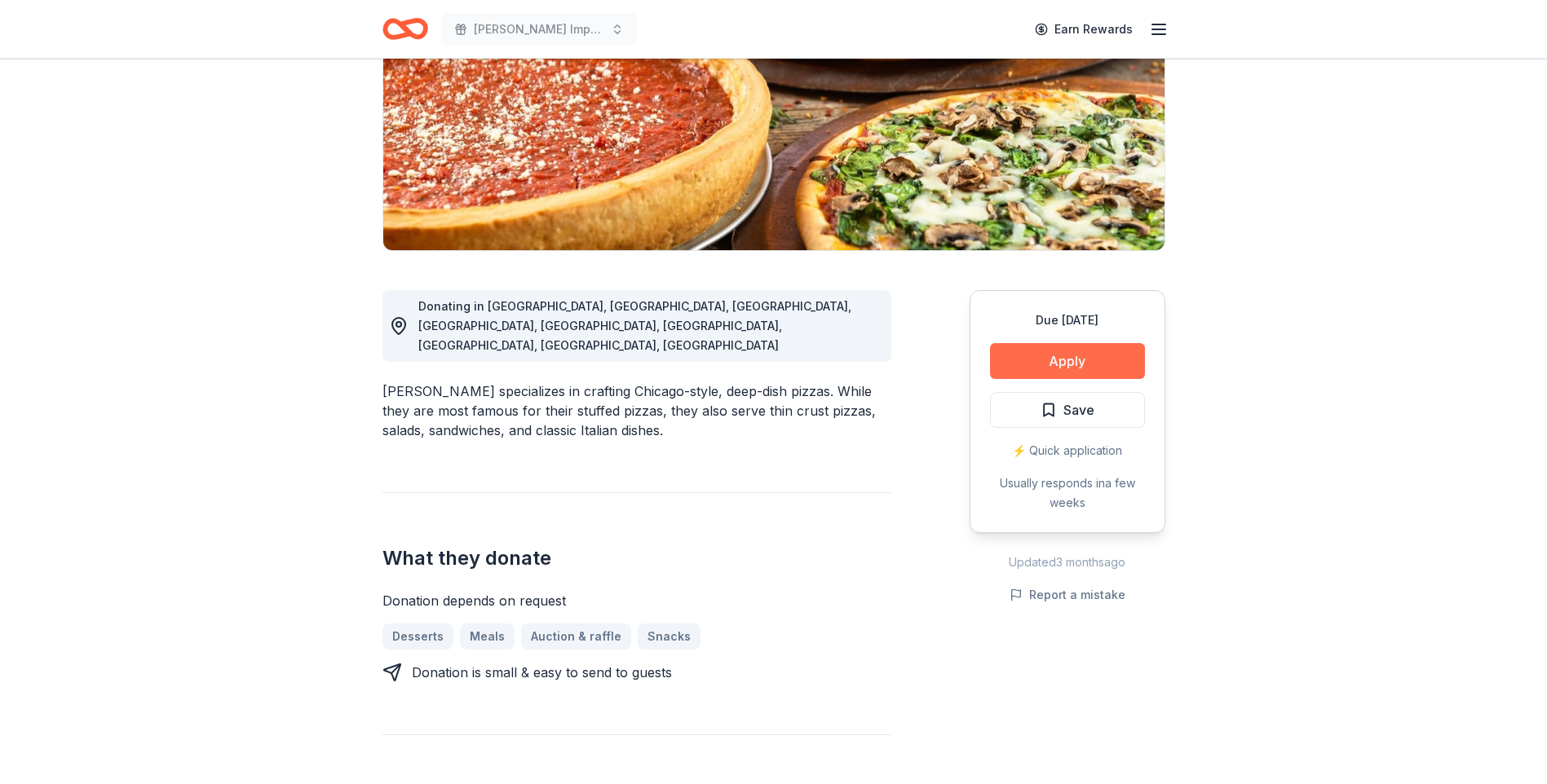
click at [1077, 357] on button "Apply" at bounding box center [1067, 361] width 155 height 36
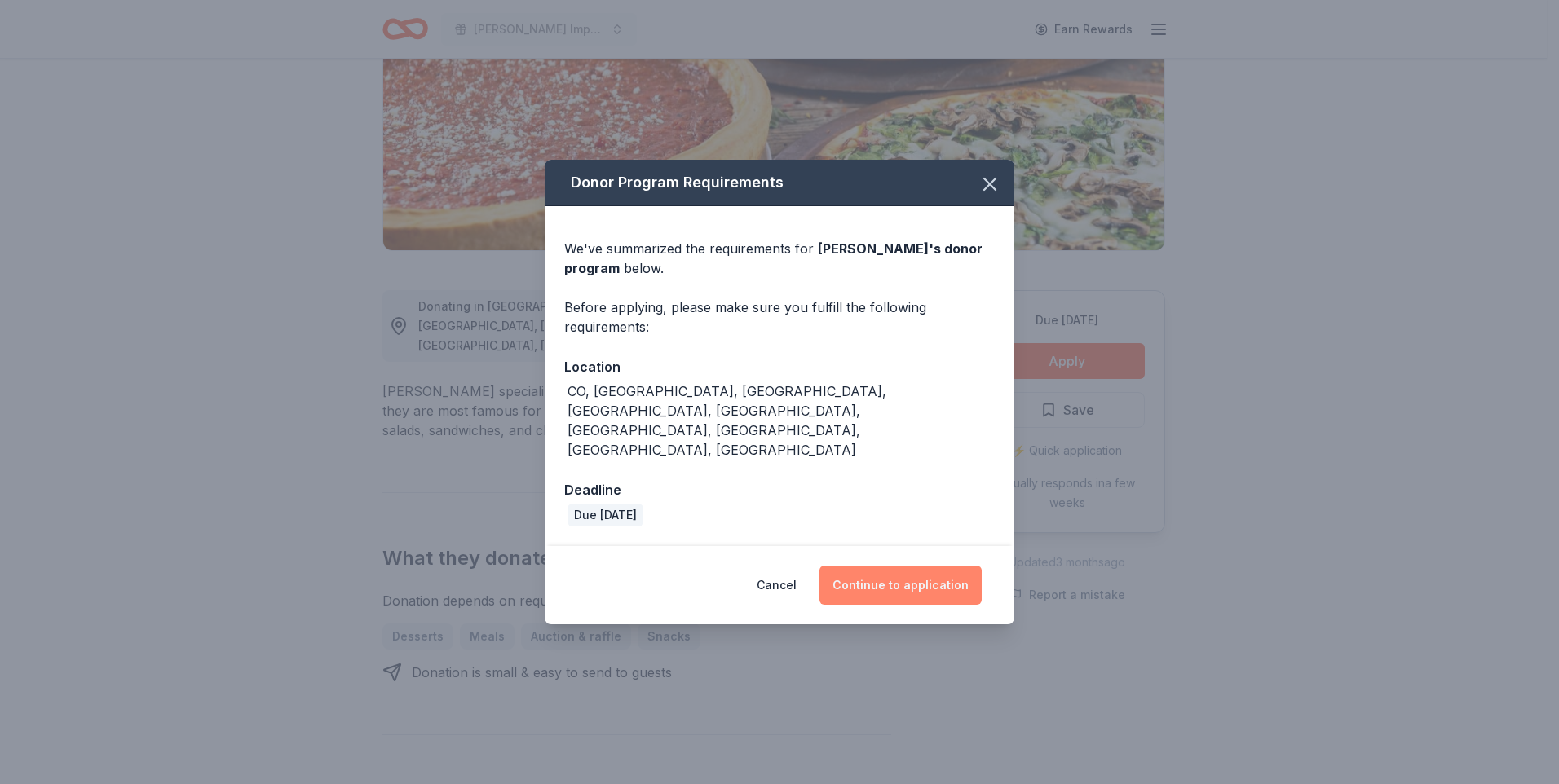
click at [922, 566] on button "Continue to application" at bounding box center [900, 585] width 162 height 39
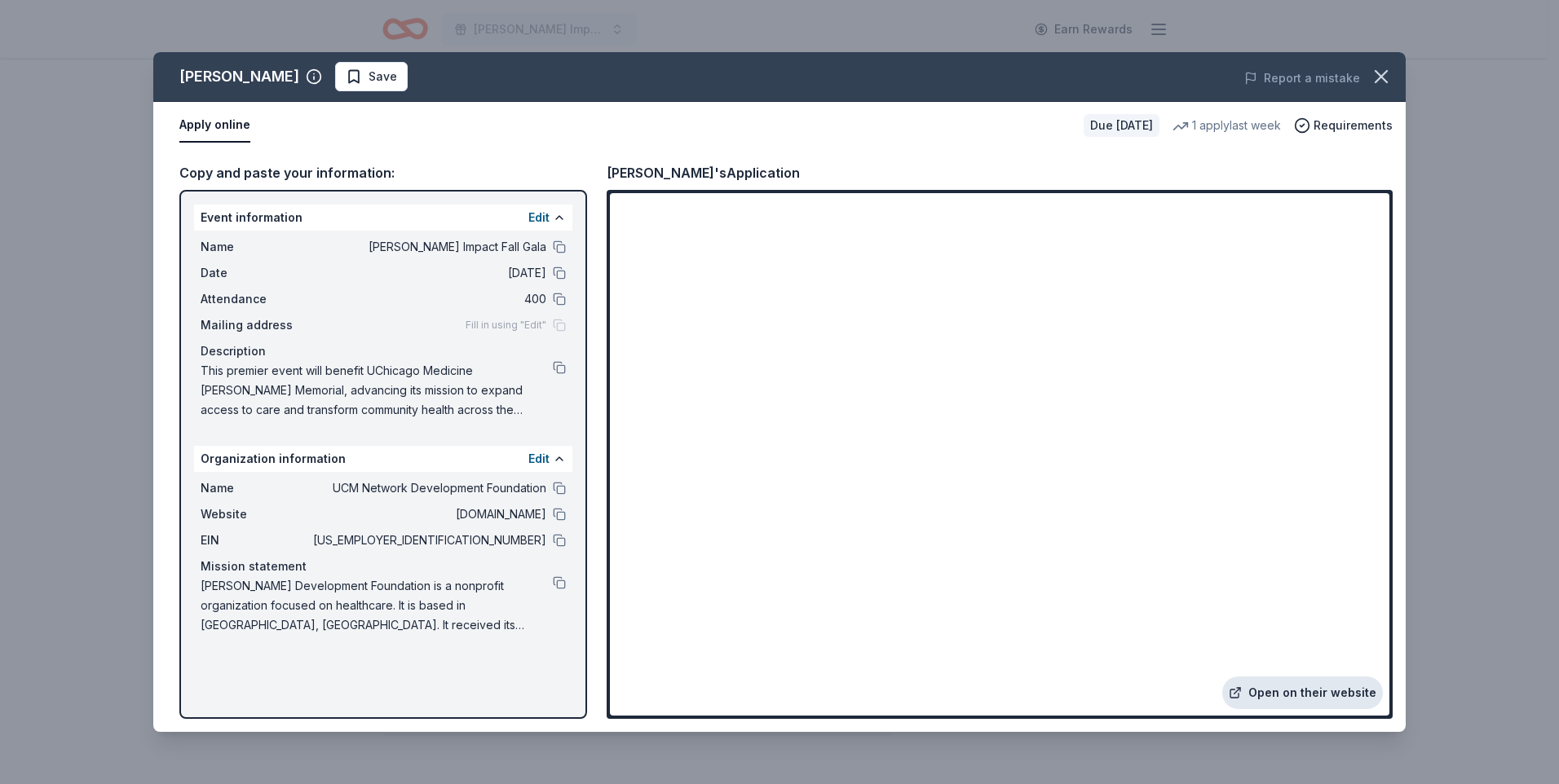
click at [1339, 702] on link "Open on their website" at bounding box center [1302, 692] width 160 height 32
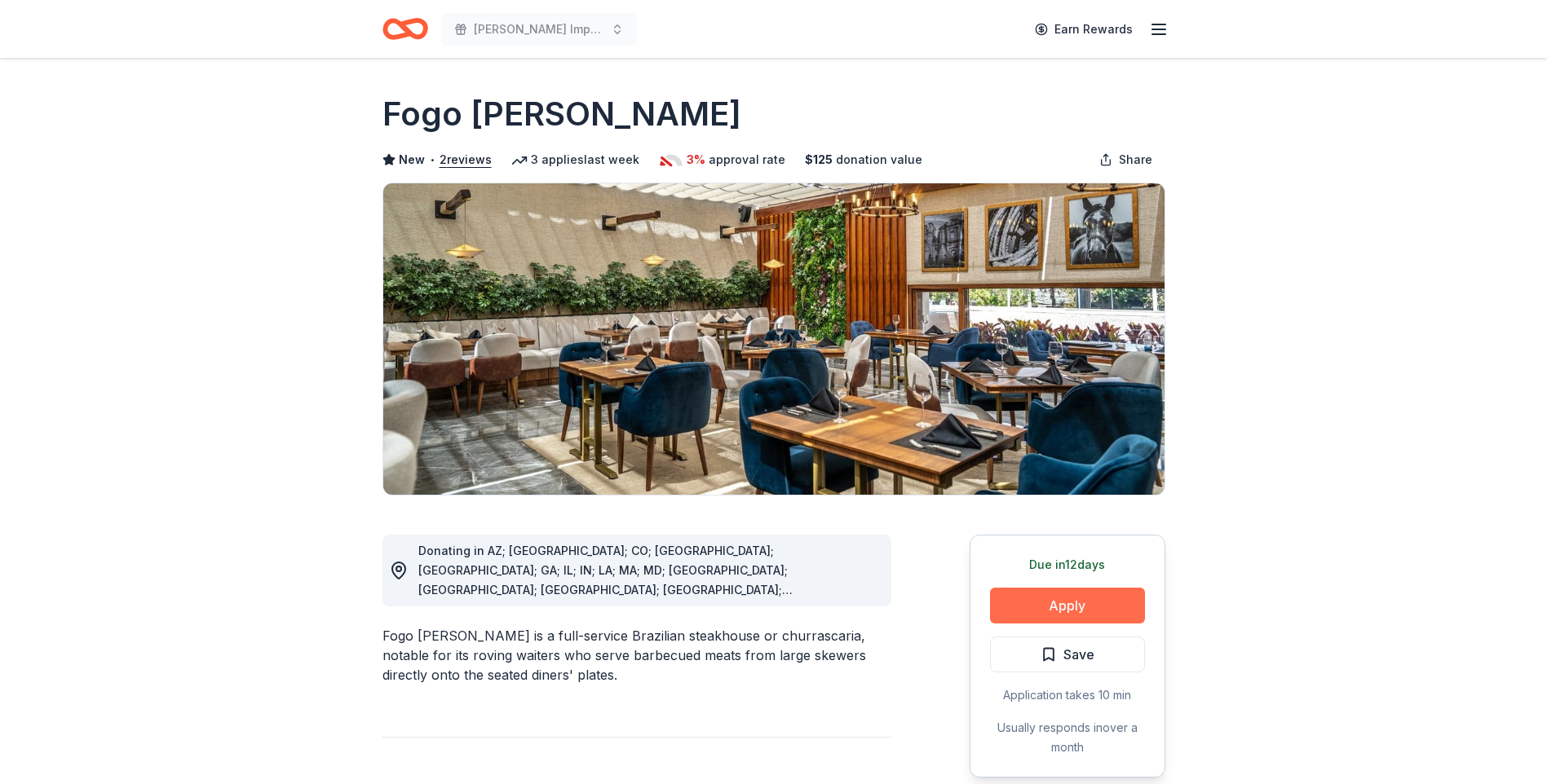
click at [1119, 592] on button "Apply" at bounding box center [1067, 605] width 155 height 36
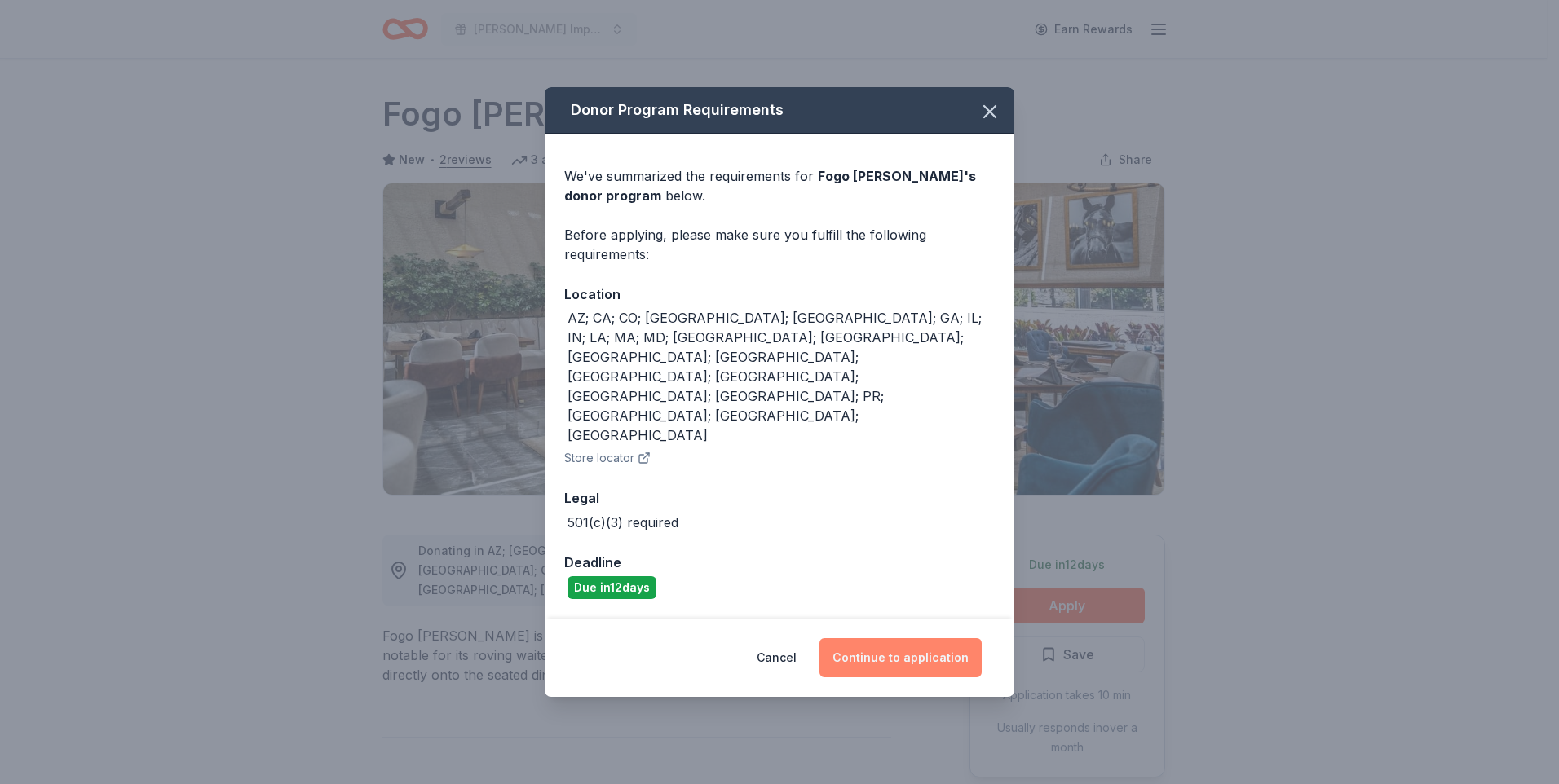
click at [955, 638] on button "Continue to application" at bounding box center [900, 658] width 162 height 39
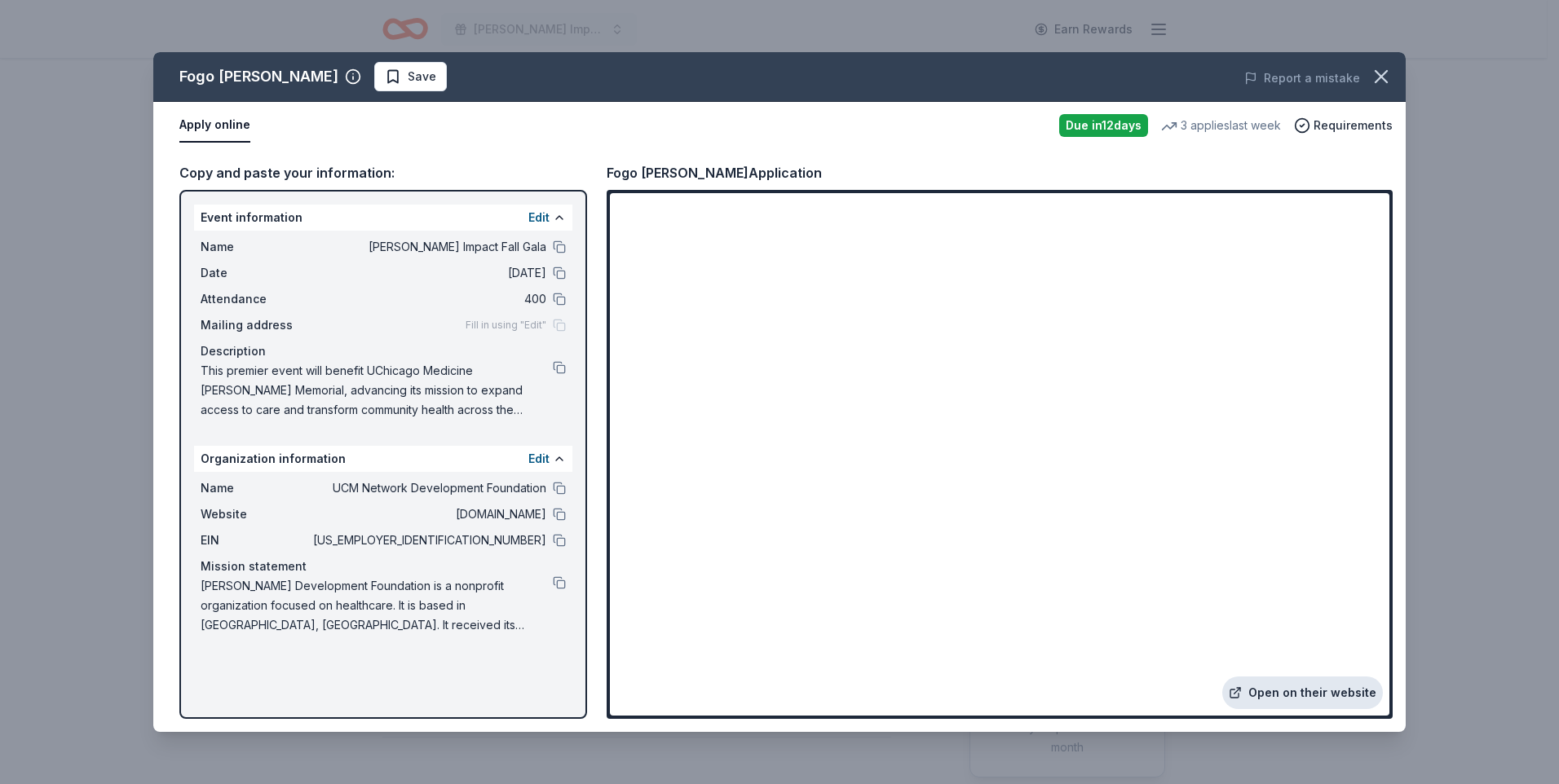
click at [1277, 692] on link "Open on their website" at bounding box center [1302, 692] width 160 height 32
